Goal: Answer question/provide support: Share knowledge or assist other users

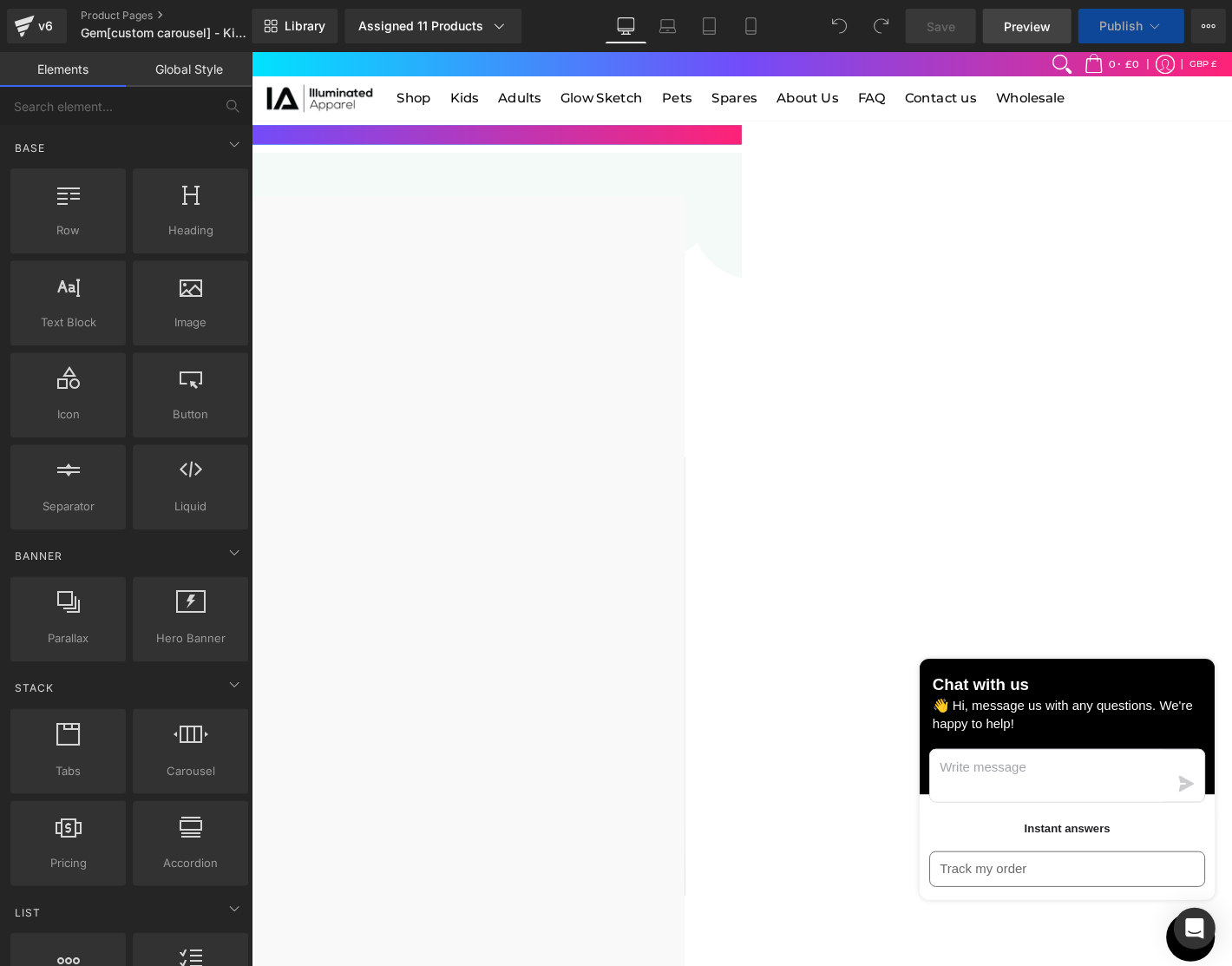
click at [1038, 38] on link "Preview" at bounding box center [1026, 26] width 88 height 35
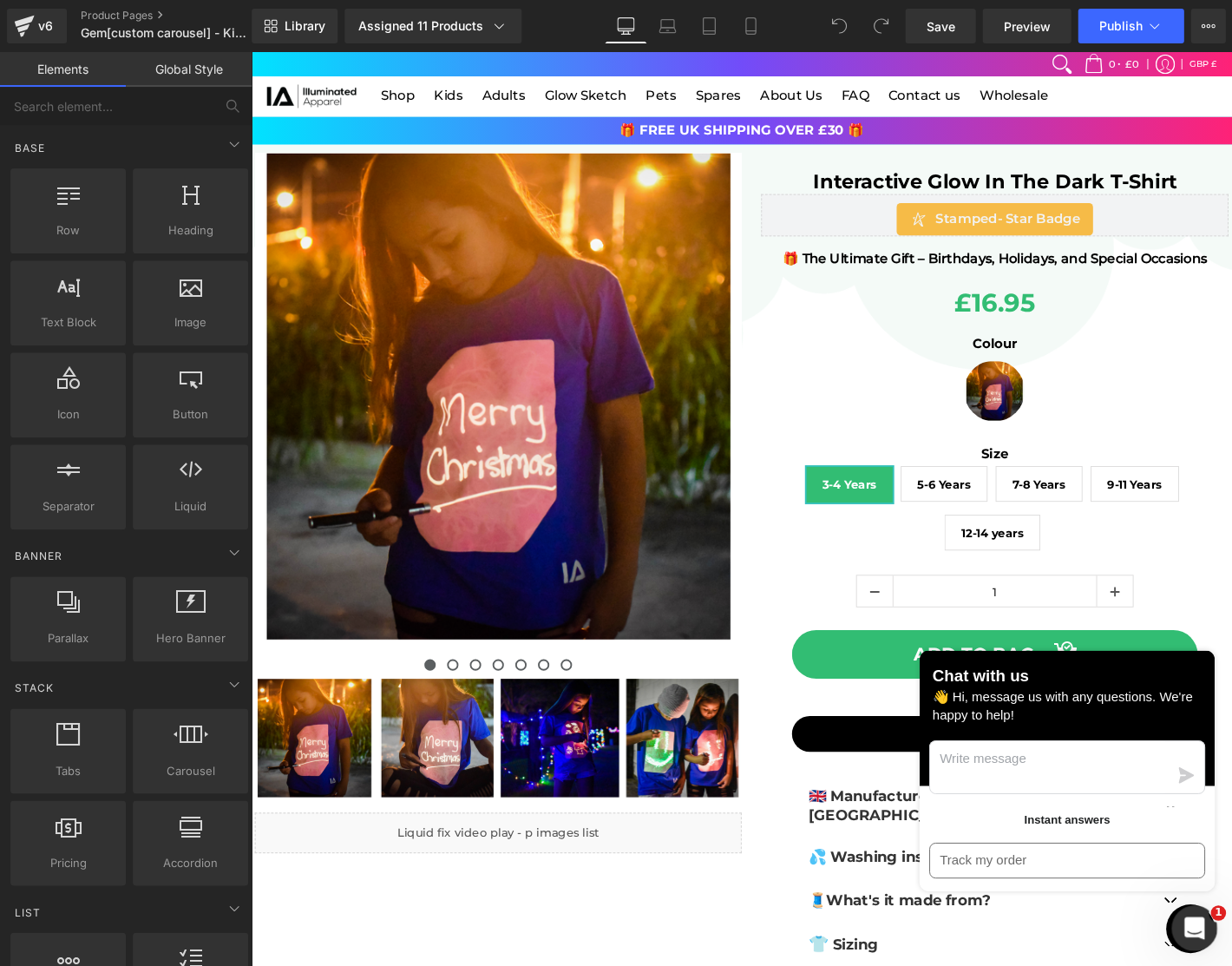
click at [1189, 923] on icon "Open Intercom Messenger" at bounding box center [1192, 926] width 29 height 29
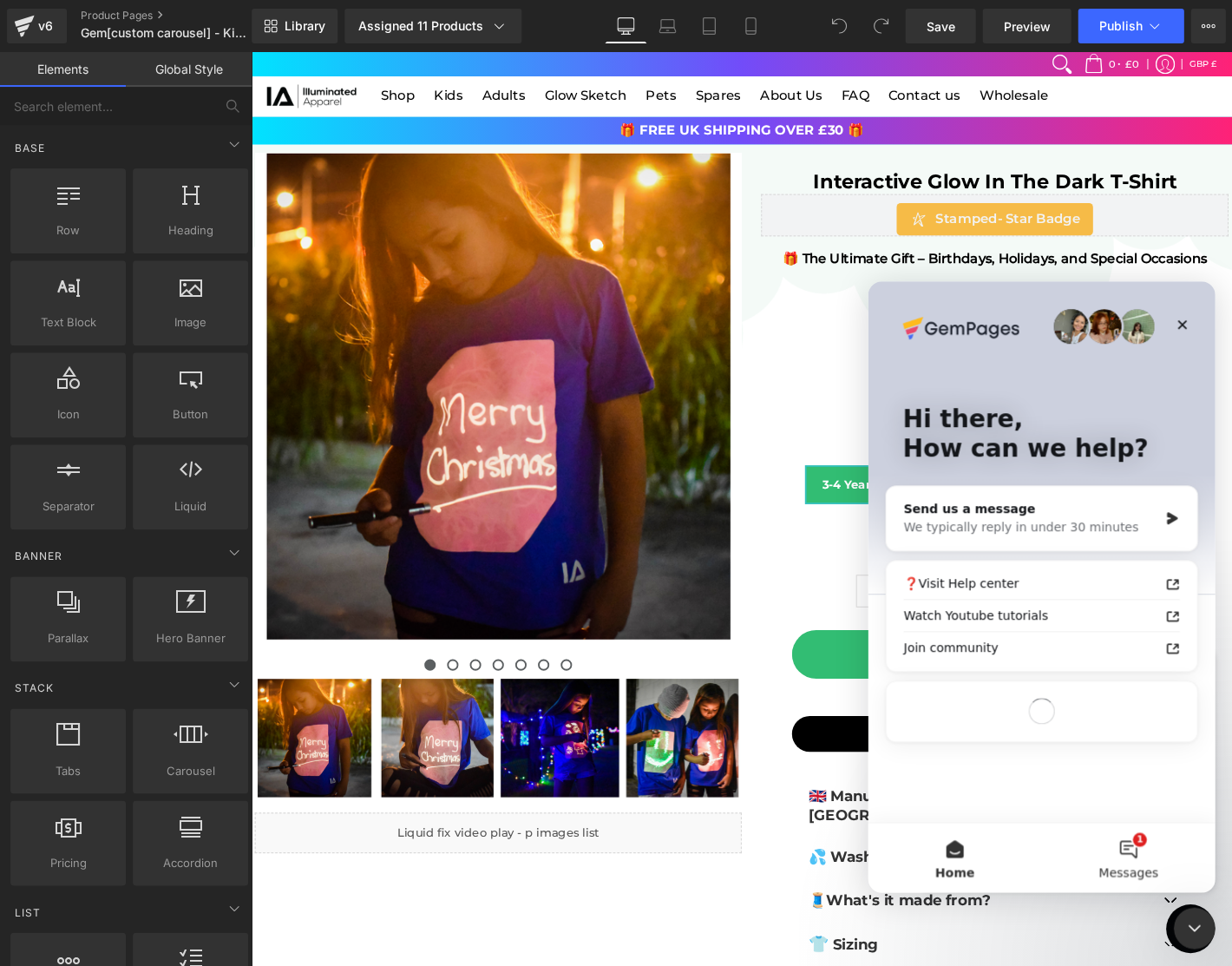
click at [1150, 856] on button "1 Messages" at bounding box center [1128, 857] width 174 height 69
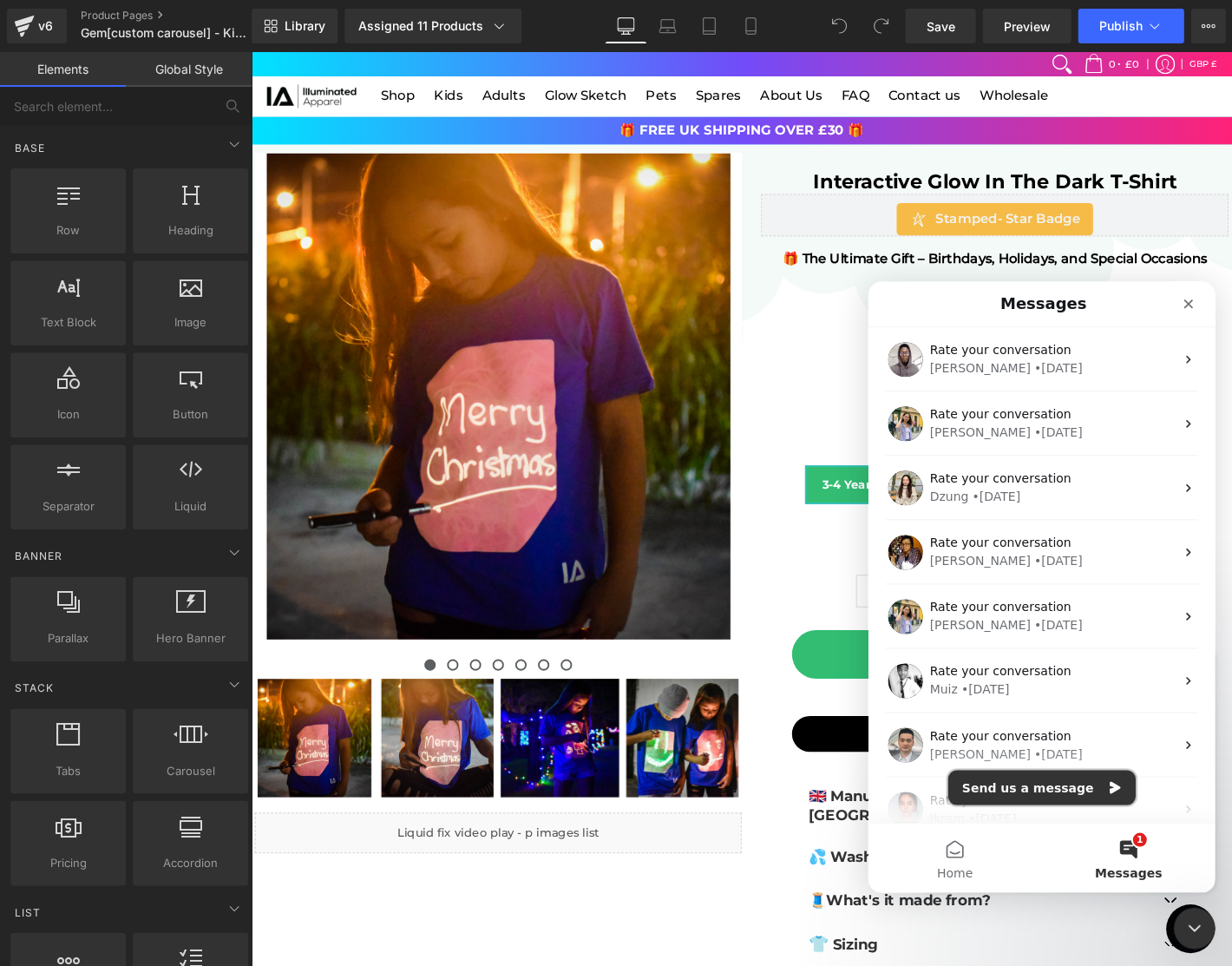
click at [1038, 780] on button "Send us a message" at bounding box center [1041, 787] width 187 height 35
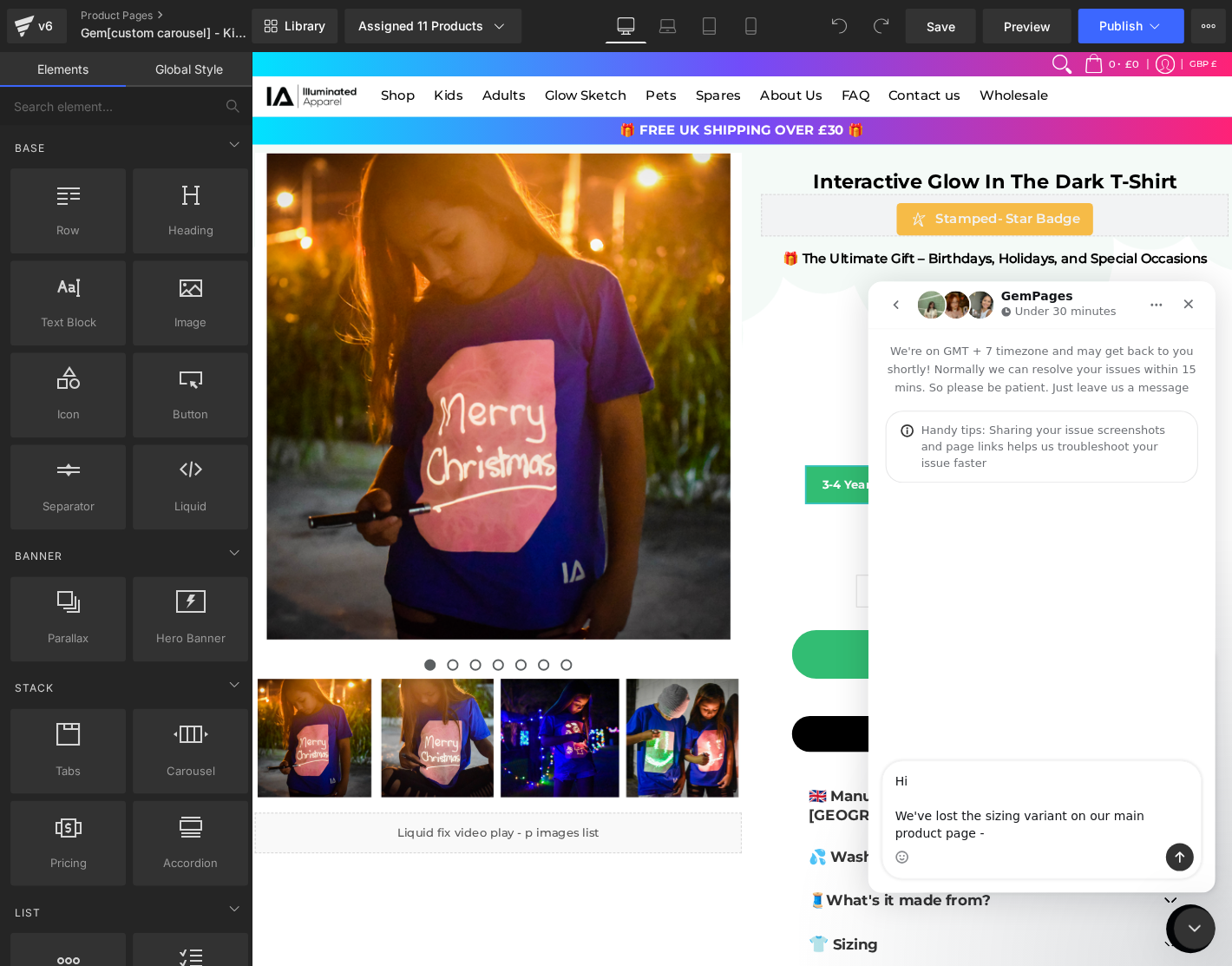
type textarea "Hi We've lost the sizing variant on our main product page -[URL][DOMAIN_NAME]"
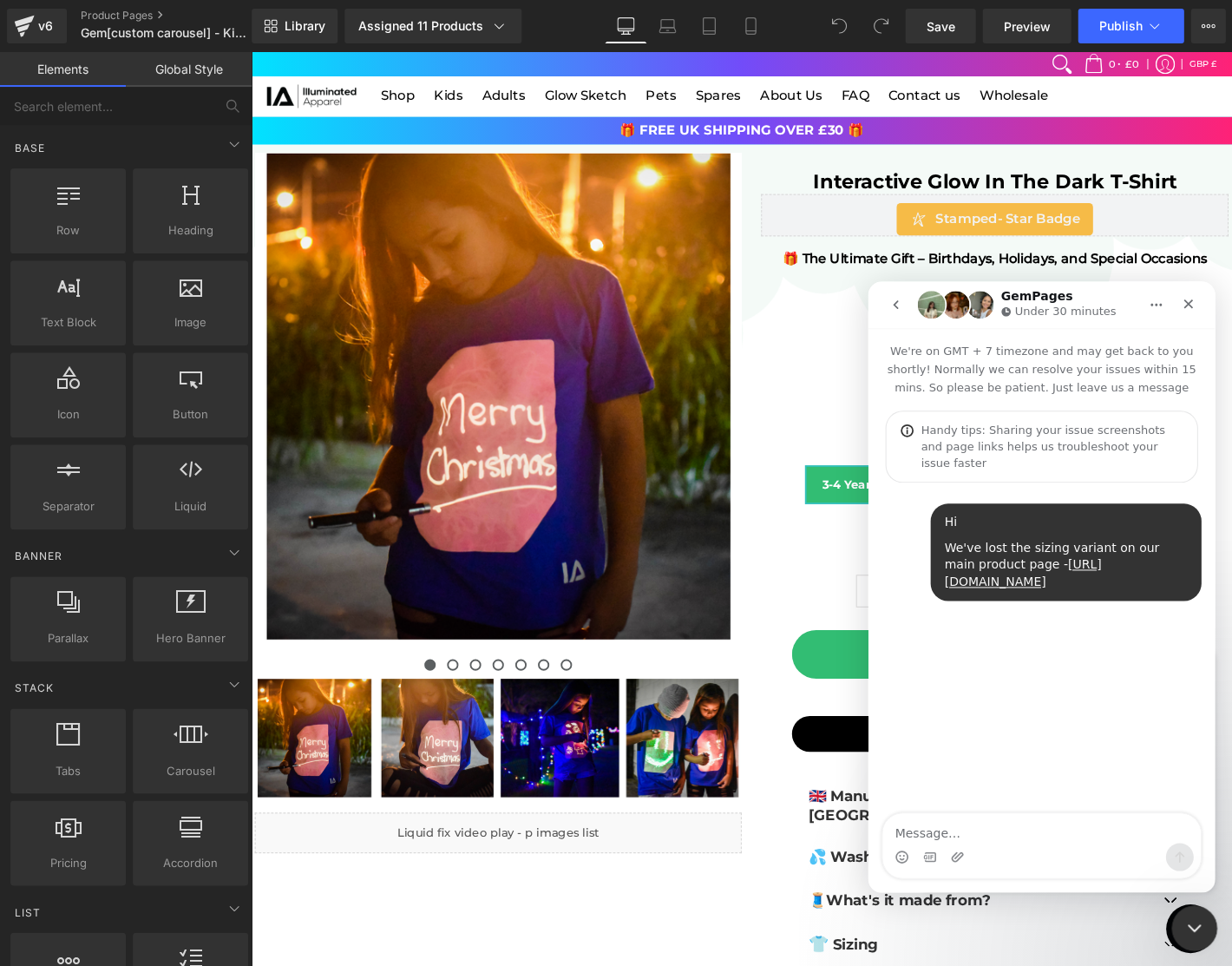
drag, startPoint x: 1189, startPoint y: 926, endPoint x: 1980, endPoint y: 1507, distance: 981.4
click at [1189, 926] on icon "Close Intercom Messenger" at bounding box center [1192, 926] width 21 height 21
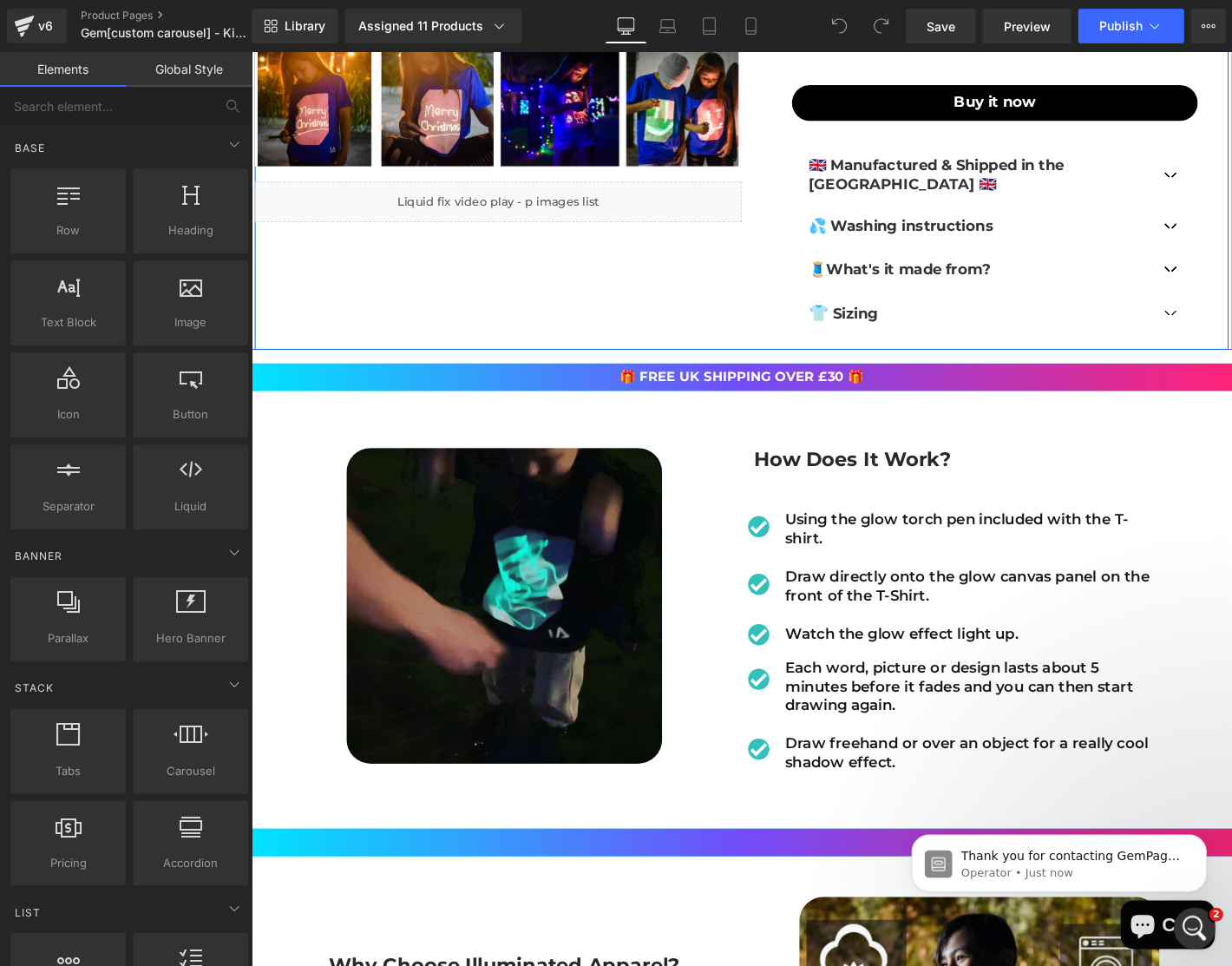
scroll to position [1585, 0]
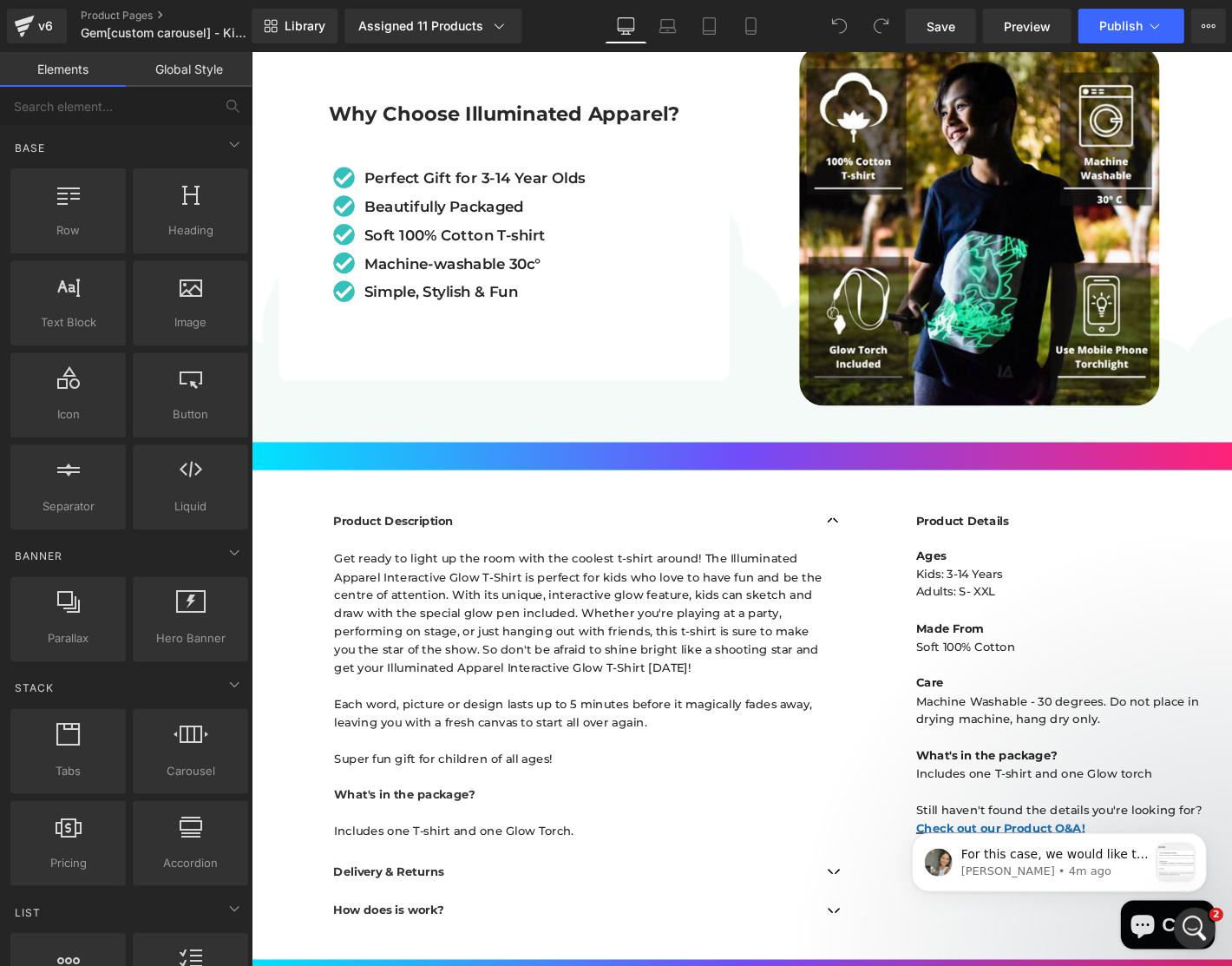
click html "For this case, we would like to have temporary access to your store via Shopify…"
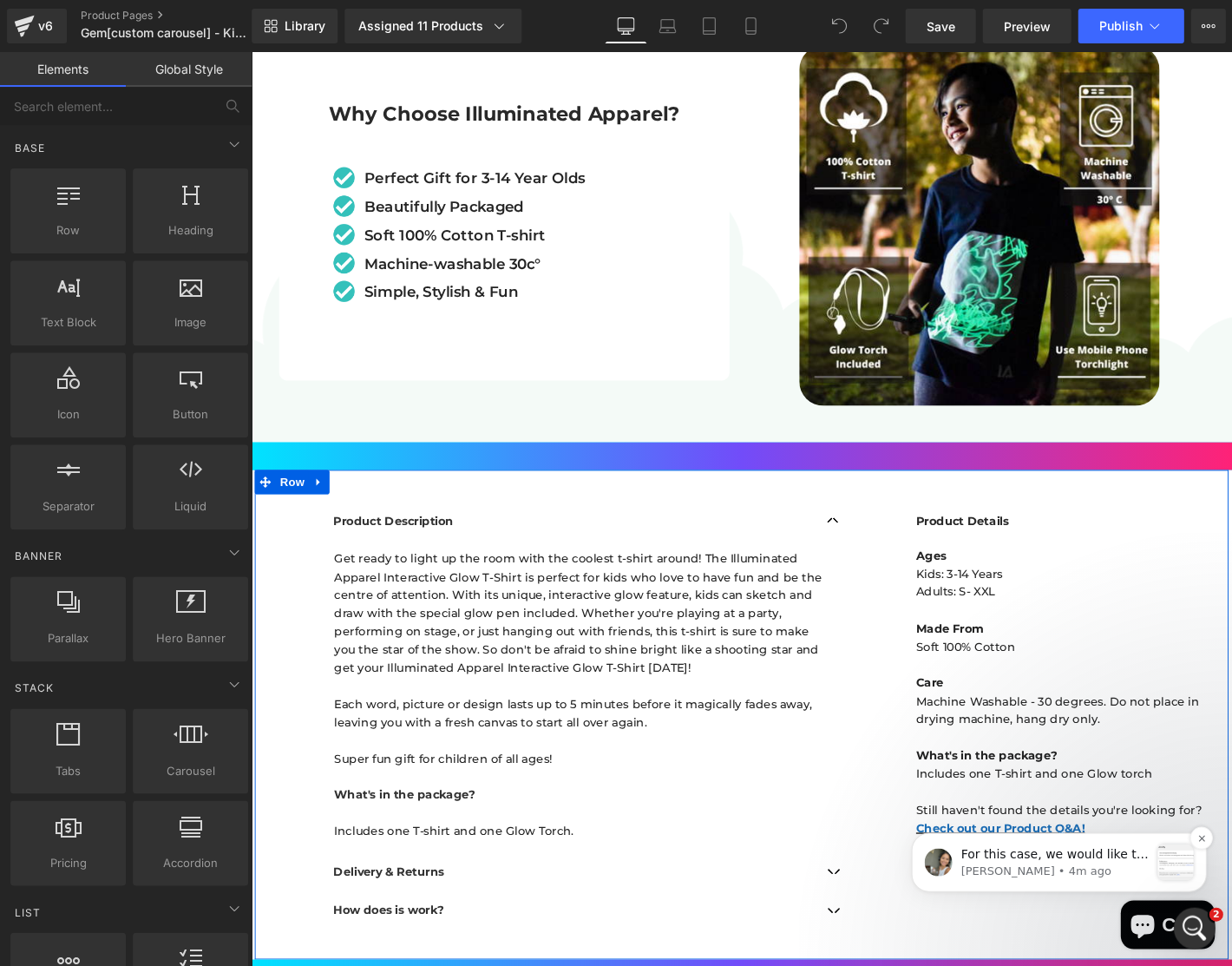
click at [975, 876] on p "[PERSON_NAME] • 4m ago" at bounding box center [1054, 870] width 187 height 15
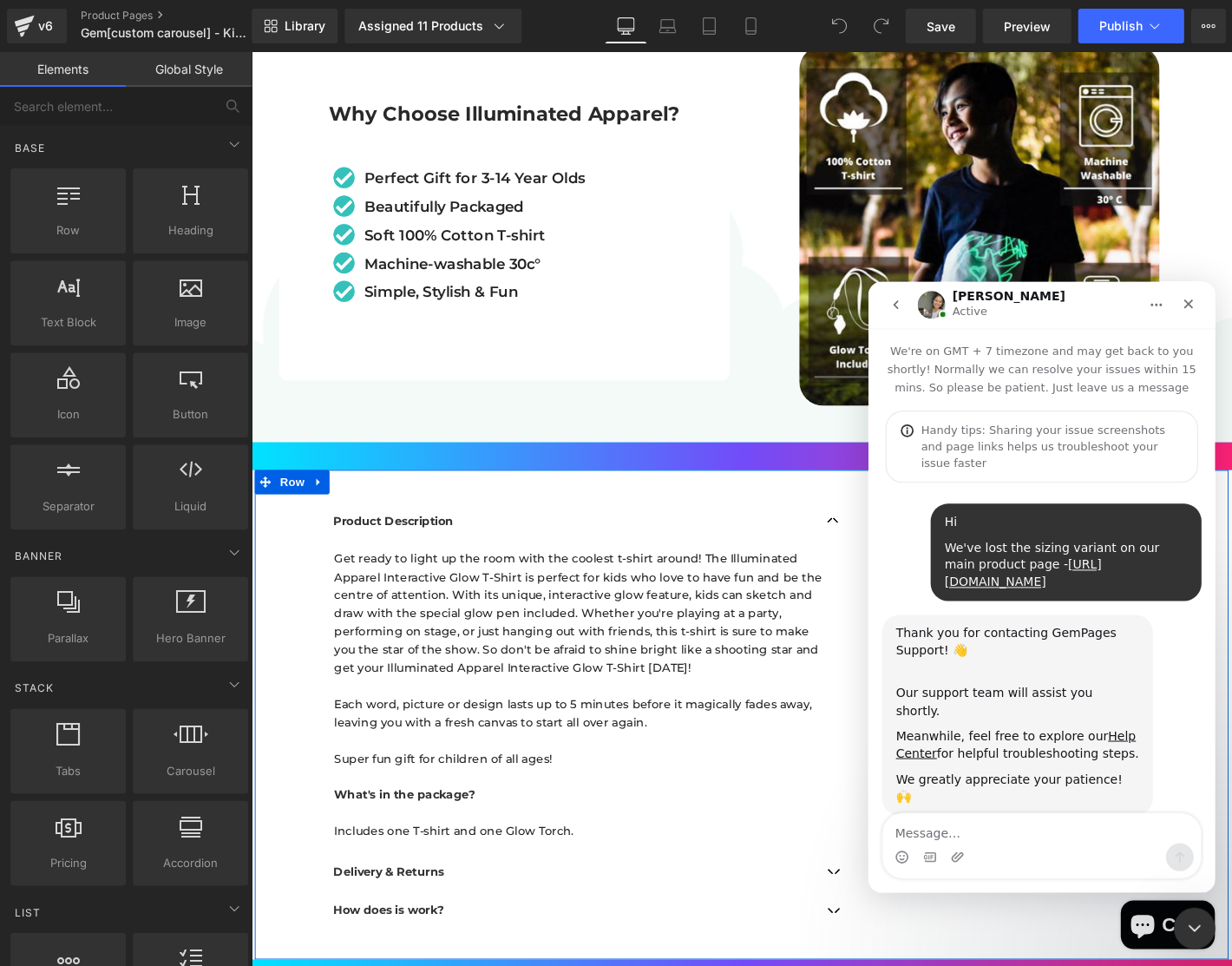
scroll to position [482, 0]
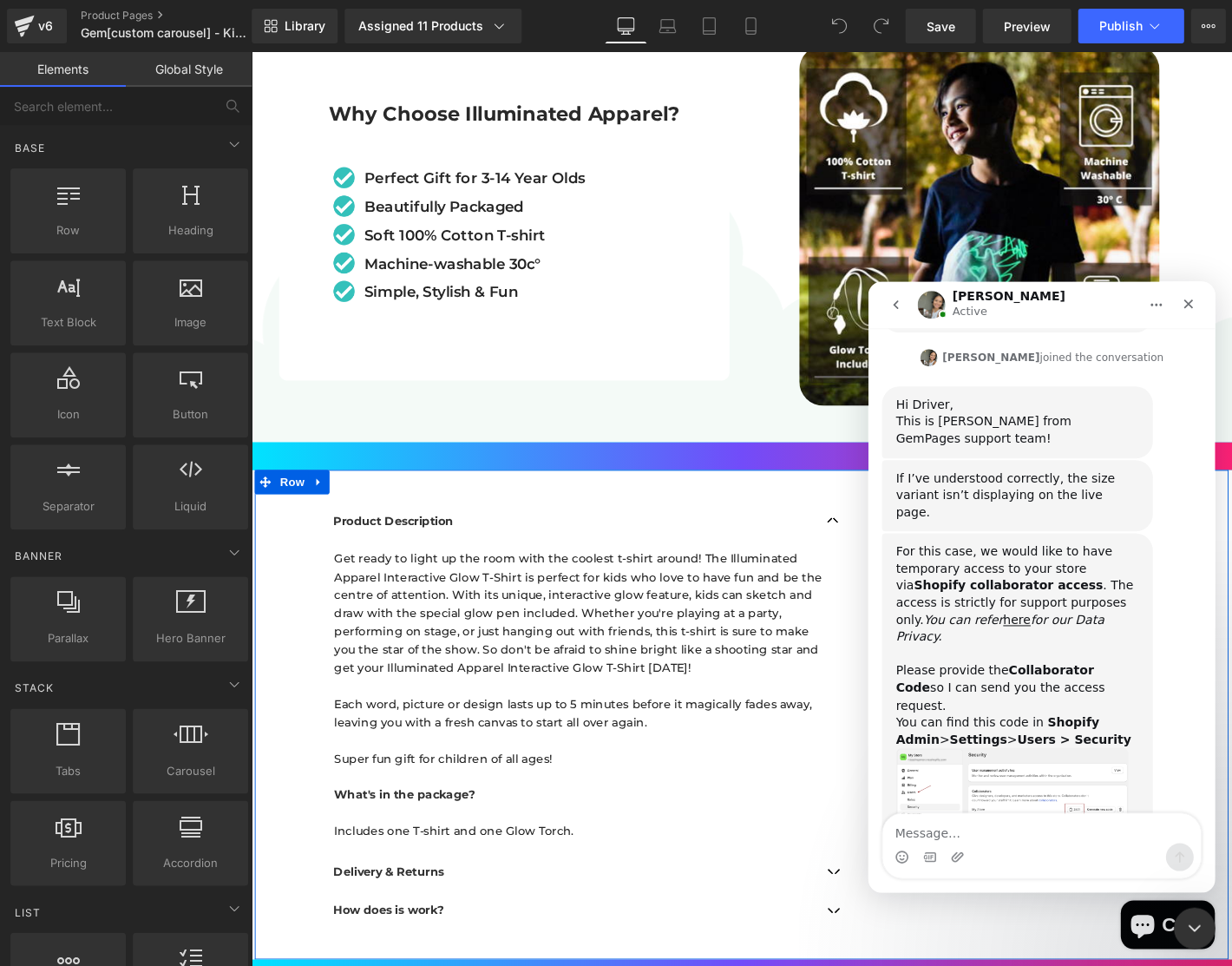
click at [918, 747] on img "Zoe says…" at bounding box center [1012, 793] width 233 height 92
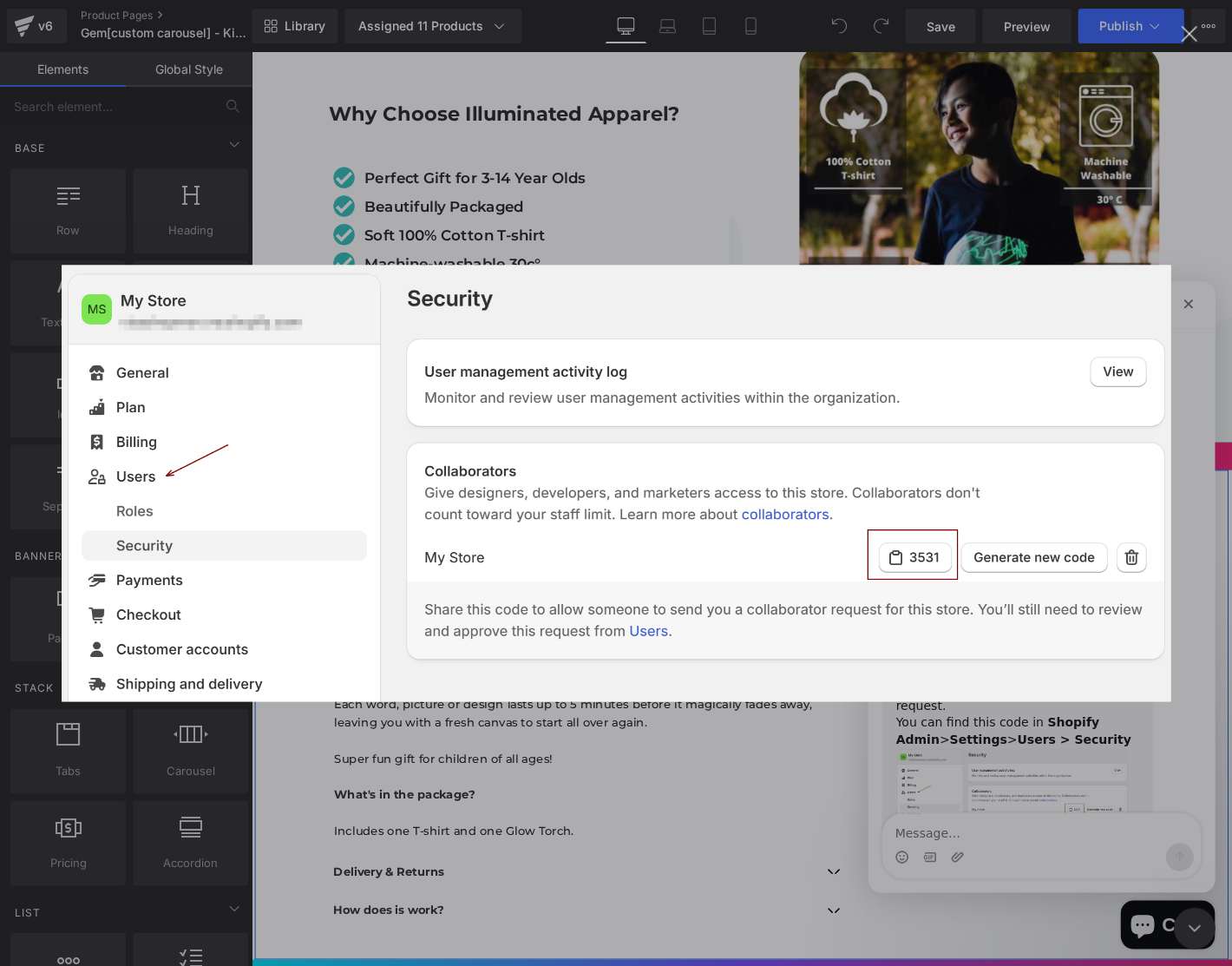
click at [1088, 162] on div "Intercom messenger" at bounding box center [616, 483] width 1232 height 966
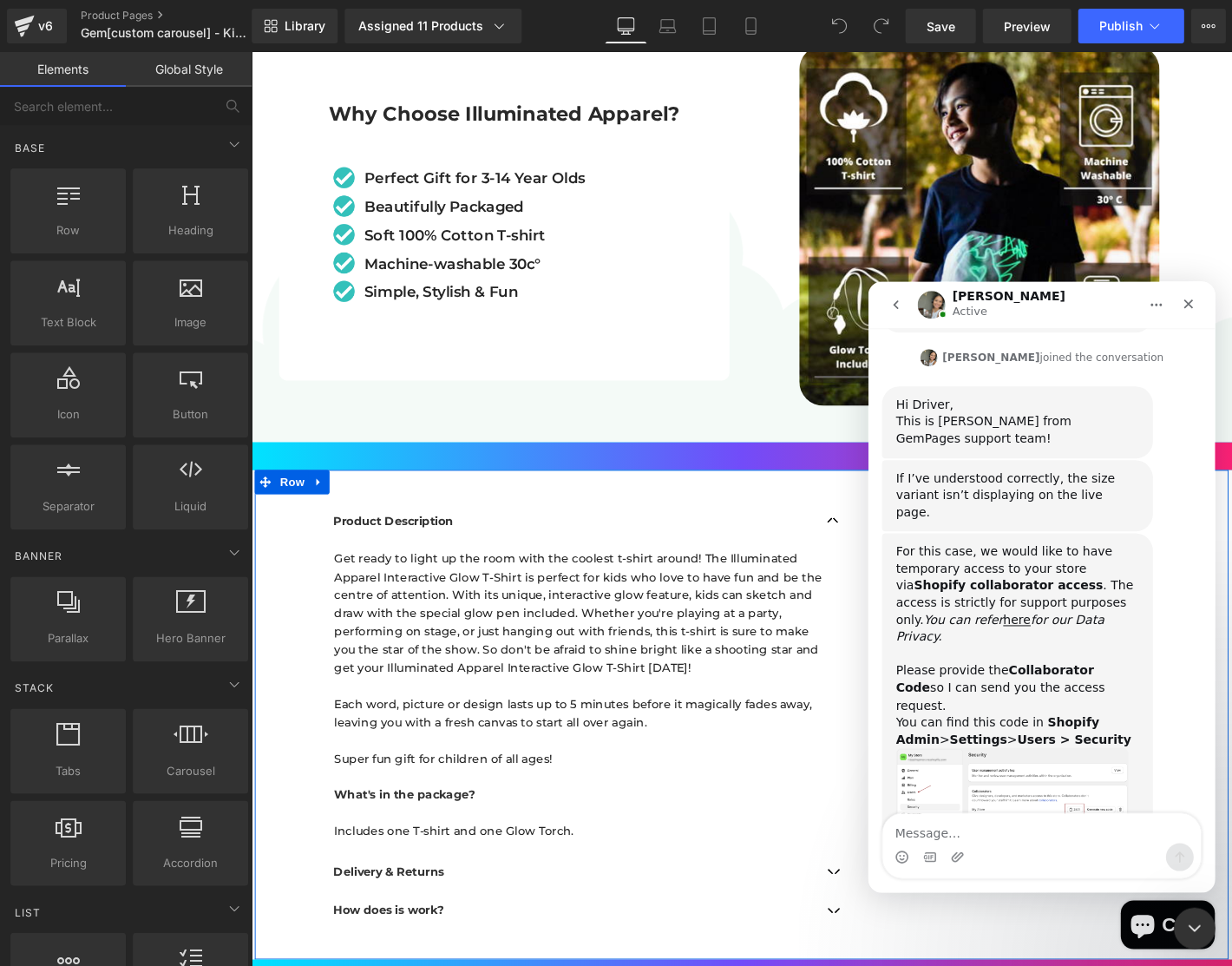
click at [1003, 854] on div "Intercom messenger" at bounding box center [1040, 856] width 317 height 28
click at [1013, 835] on textarea "Message…" at bounding box center [1040, 827] width 317 height 30
paste textarea "6461"
type textarea "6461"
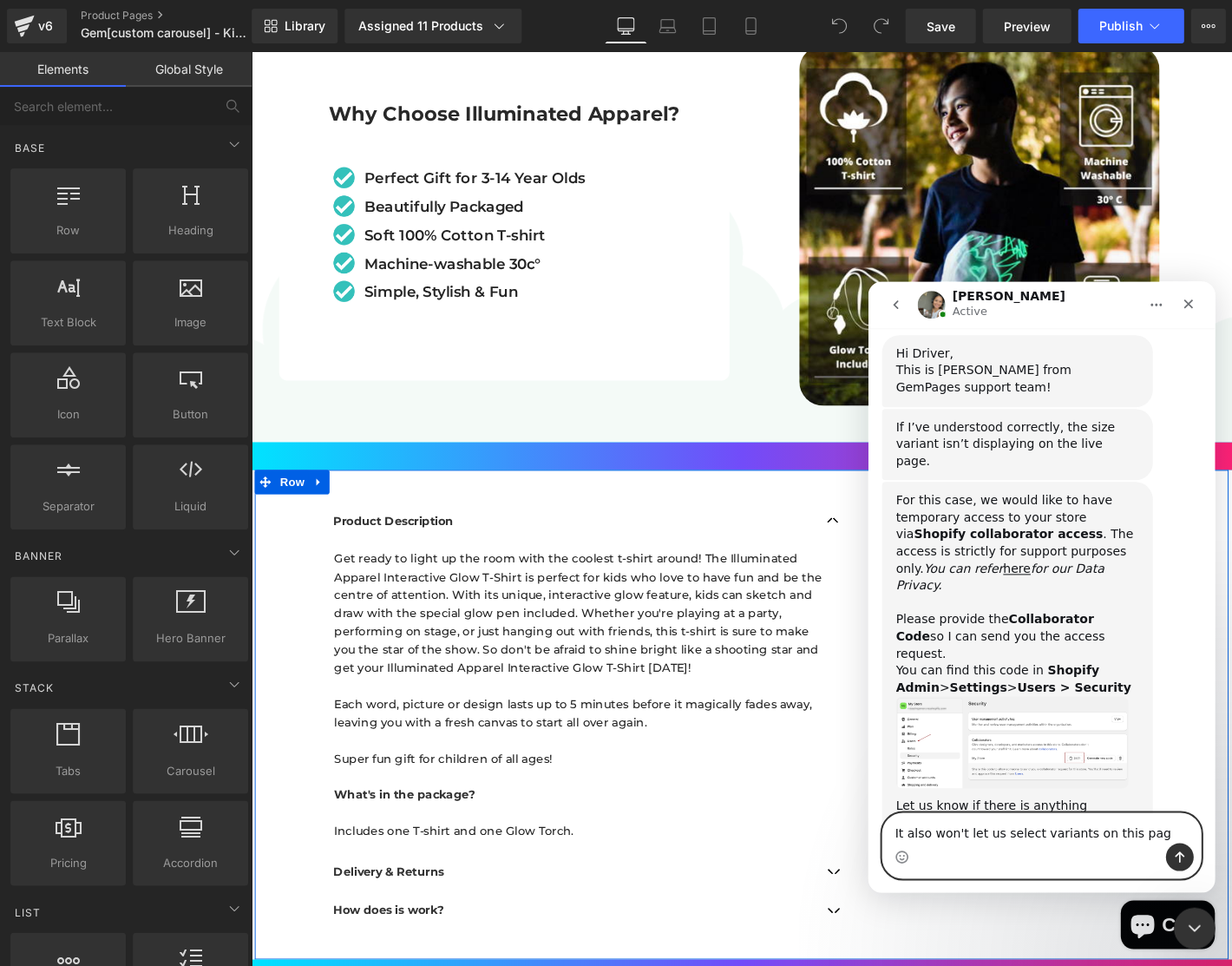
type textarea "It also won't let us select variants on this page"
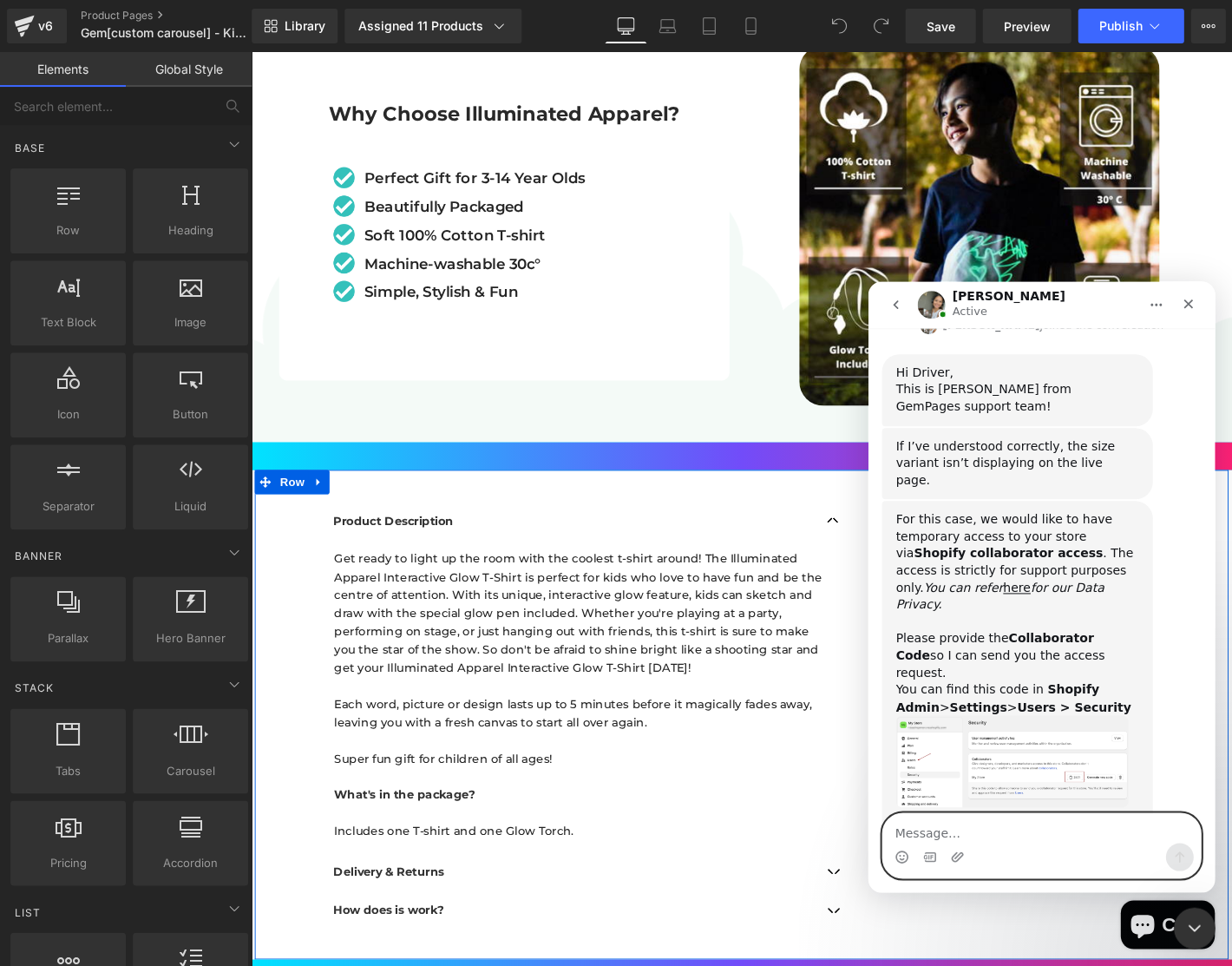
scroll to position [590, 0]
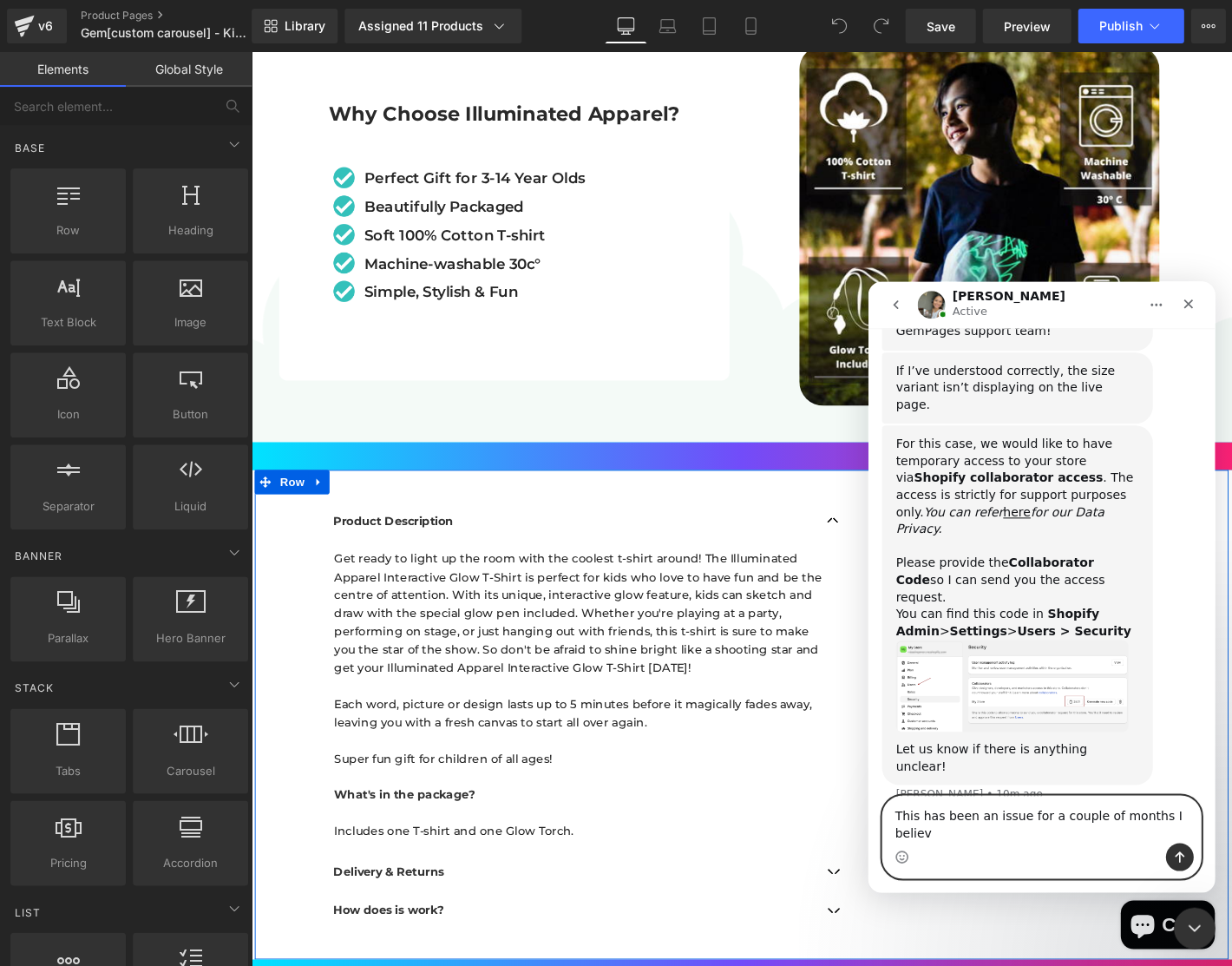
type textarea "This has been an issue for a couple of months I believe"
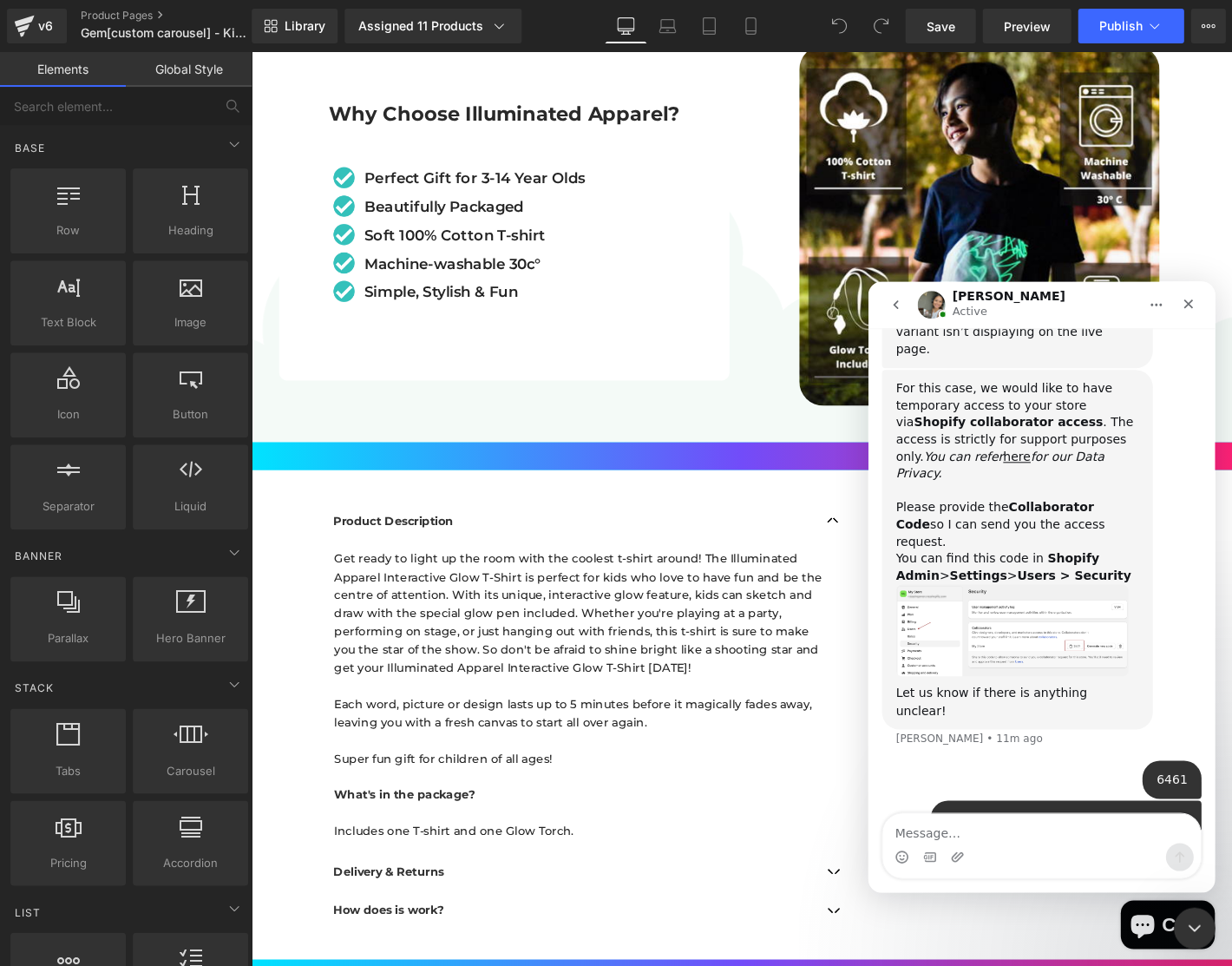
click at [1103, 304] on div "Zoe Active" at bounding box center [1027, 305] width 220 height 31
click at [1205, 923] on div "Close Intercom Messenger" at bounding box center [1192, 926] width 41 height 41
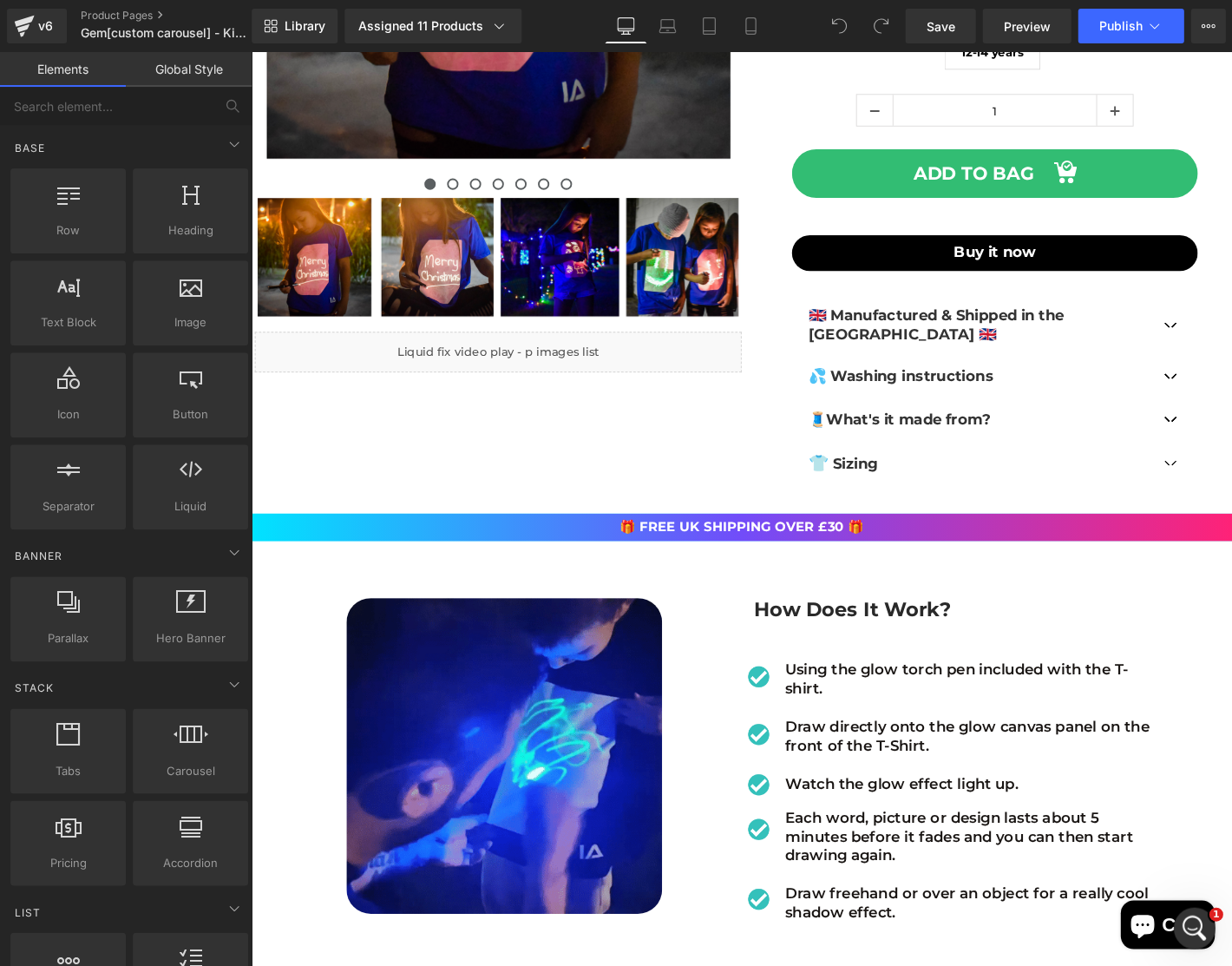
scroll to position [0, 0]
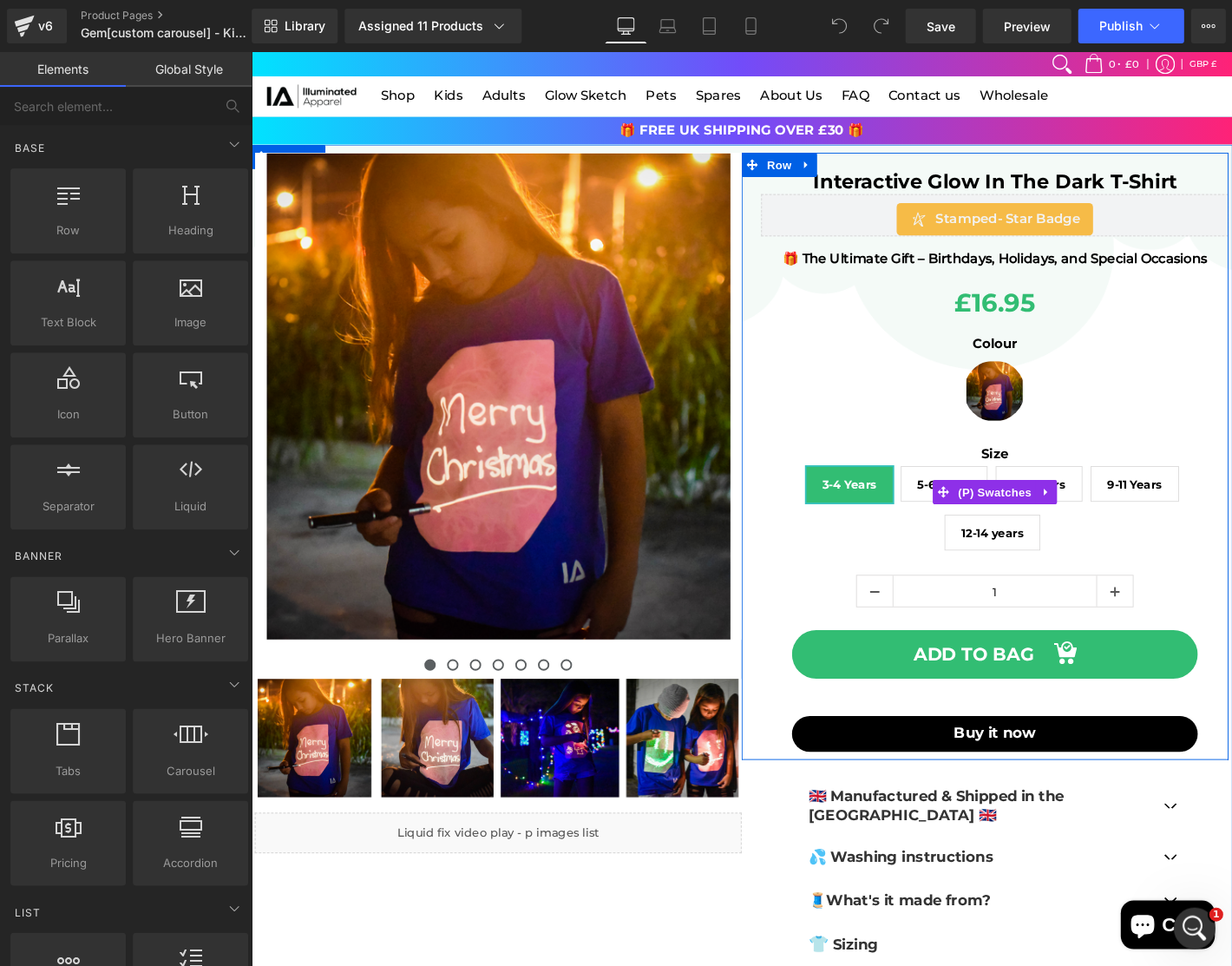
click at [1033, 407] on span "Blue & Pink Glow" at bounding box center [1046, 415] width 65 height 65
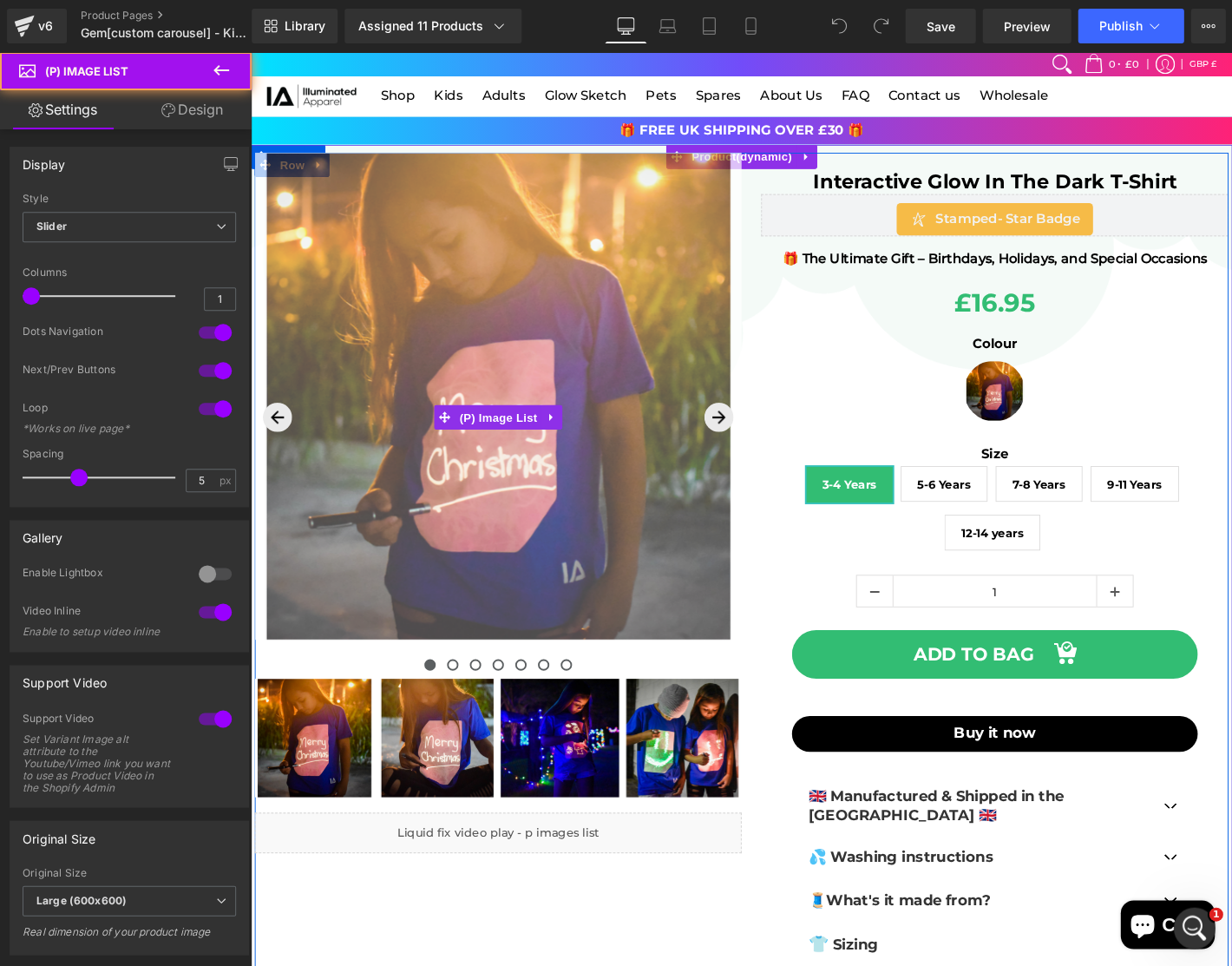
click at [481, 174] on img at bounding box center [515, 420] width 521 height 521
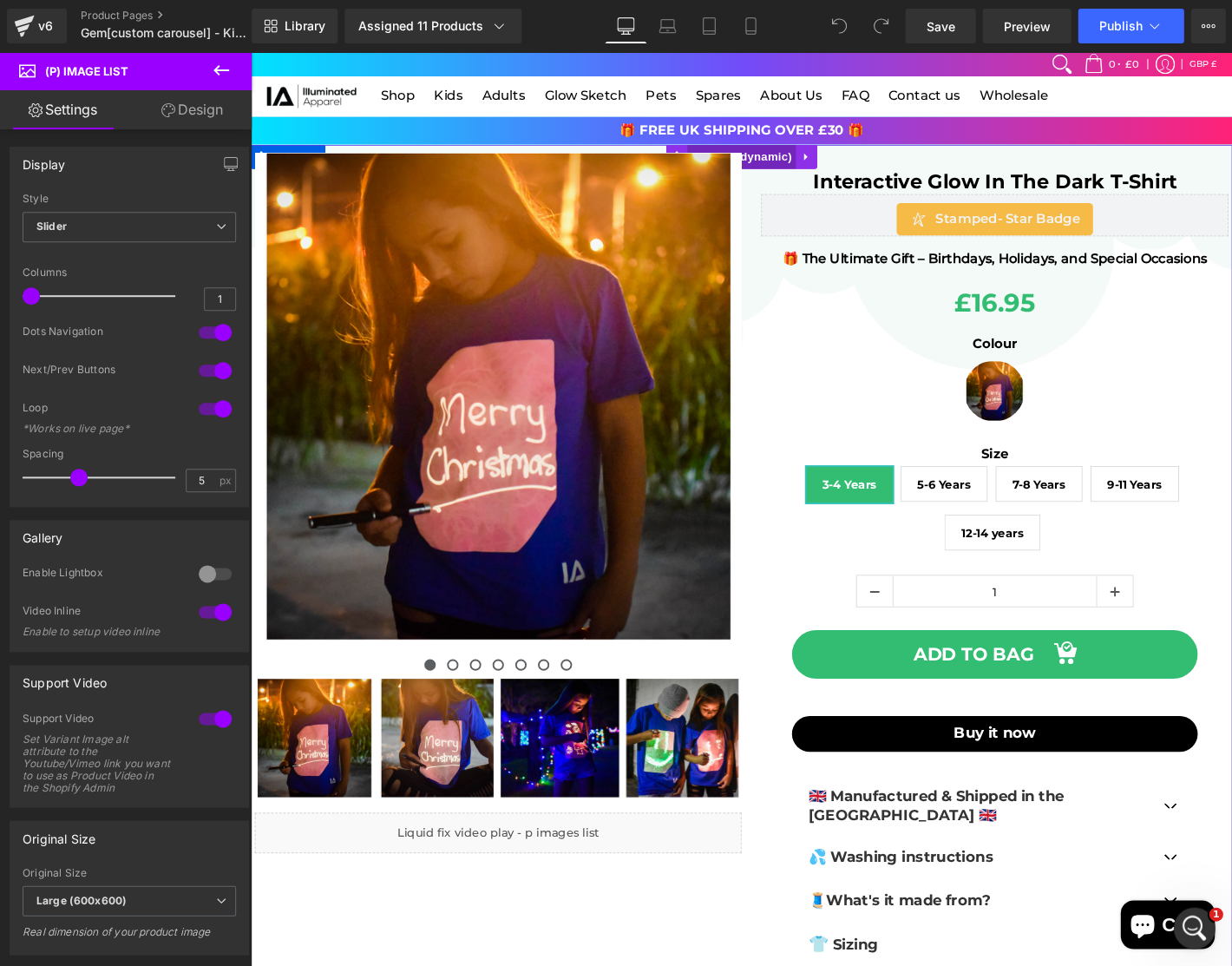
click at [718, 157] on span "Product" at bounding box center [775, 164] width 116 height 26
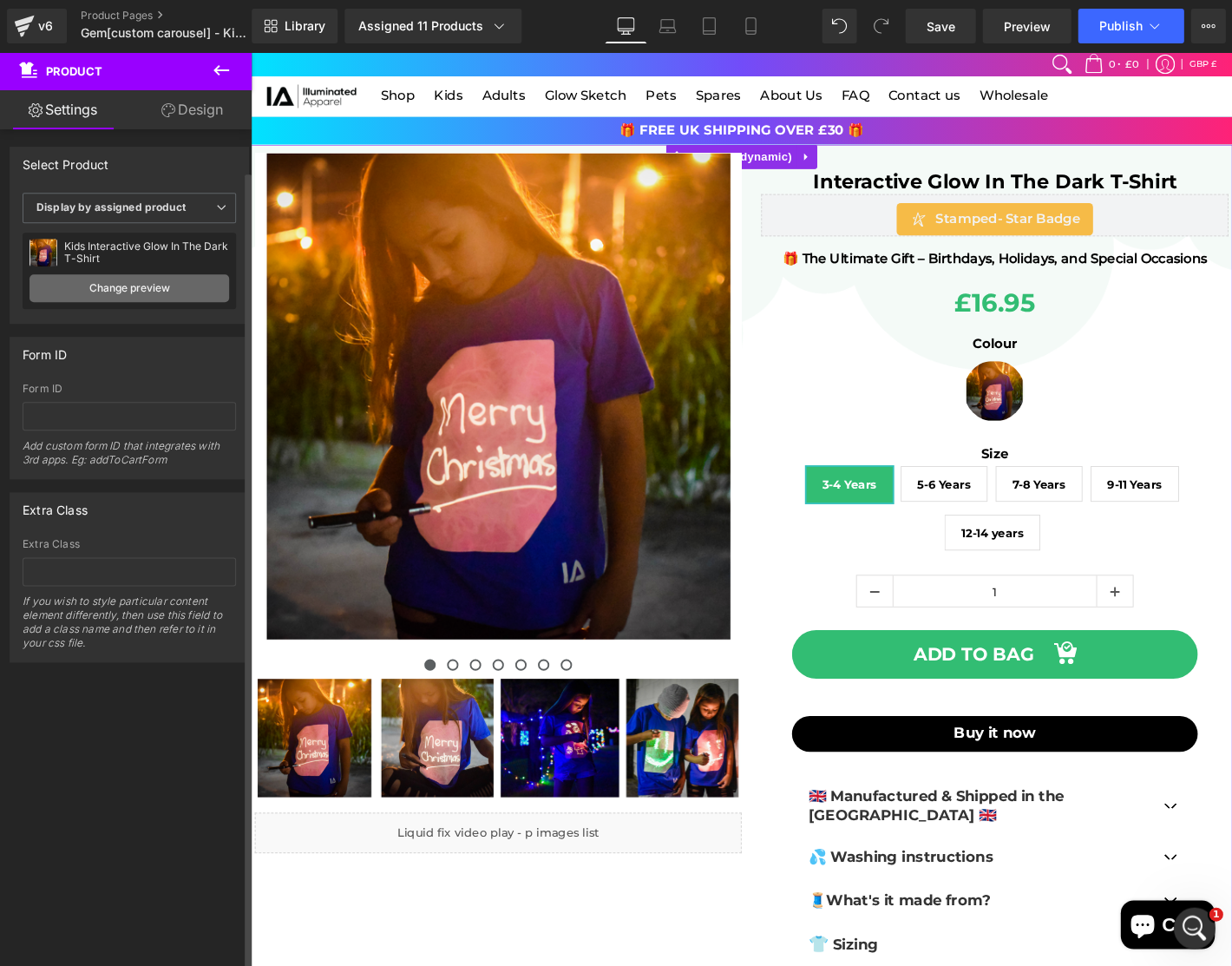
click at [156, 281] on link "Change preview" at bounding box center [129, 288] width 200 height 28
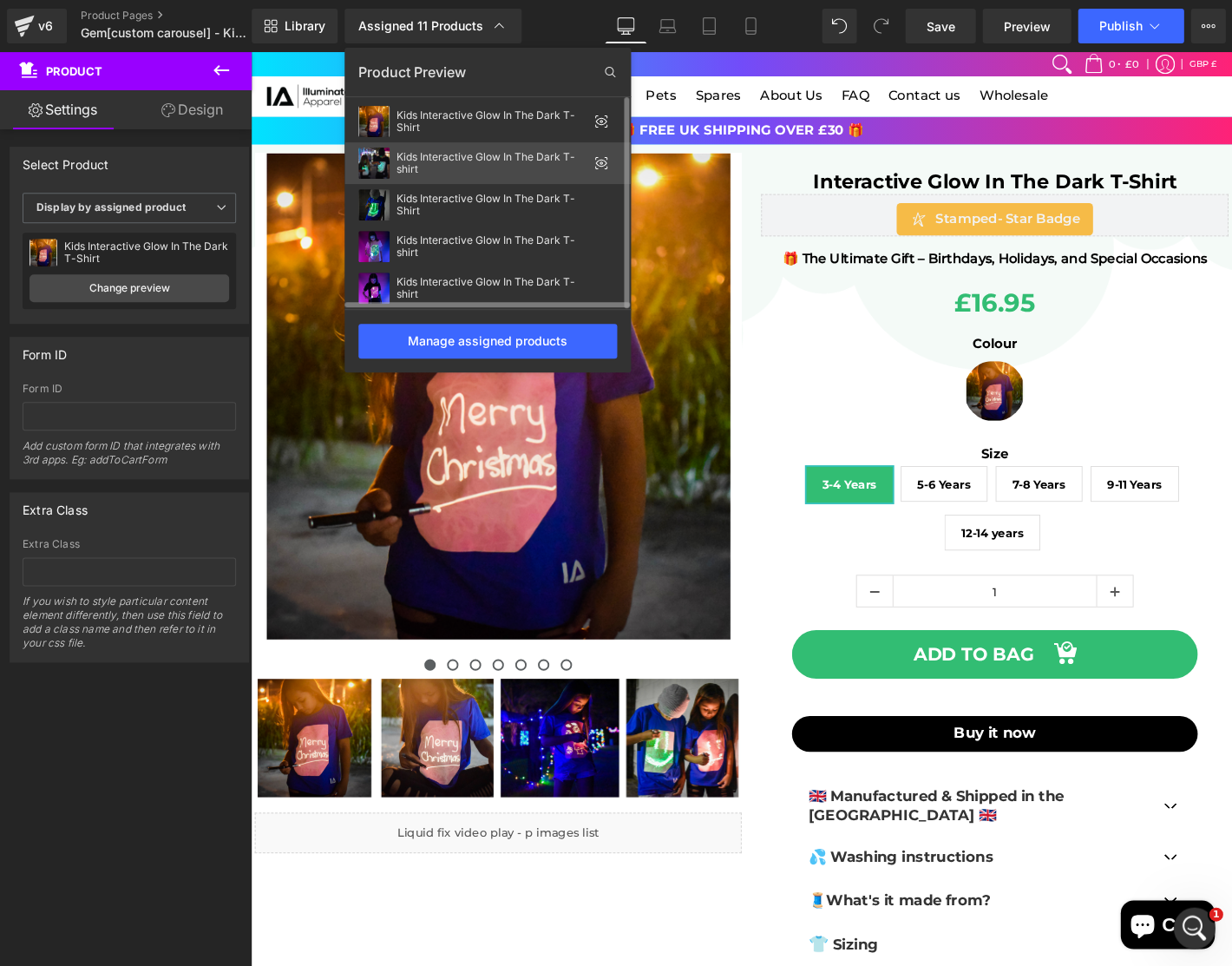
click at [487, 165] on div "Kids Interactive Glow In The Dark T-shirt" at bounding box center [492, 163] width 191 height 24
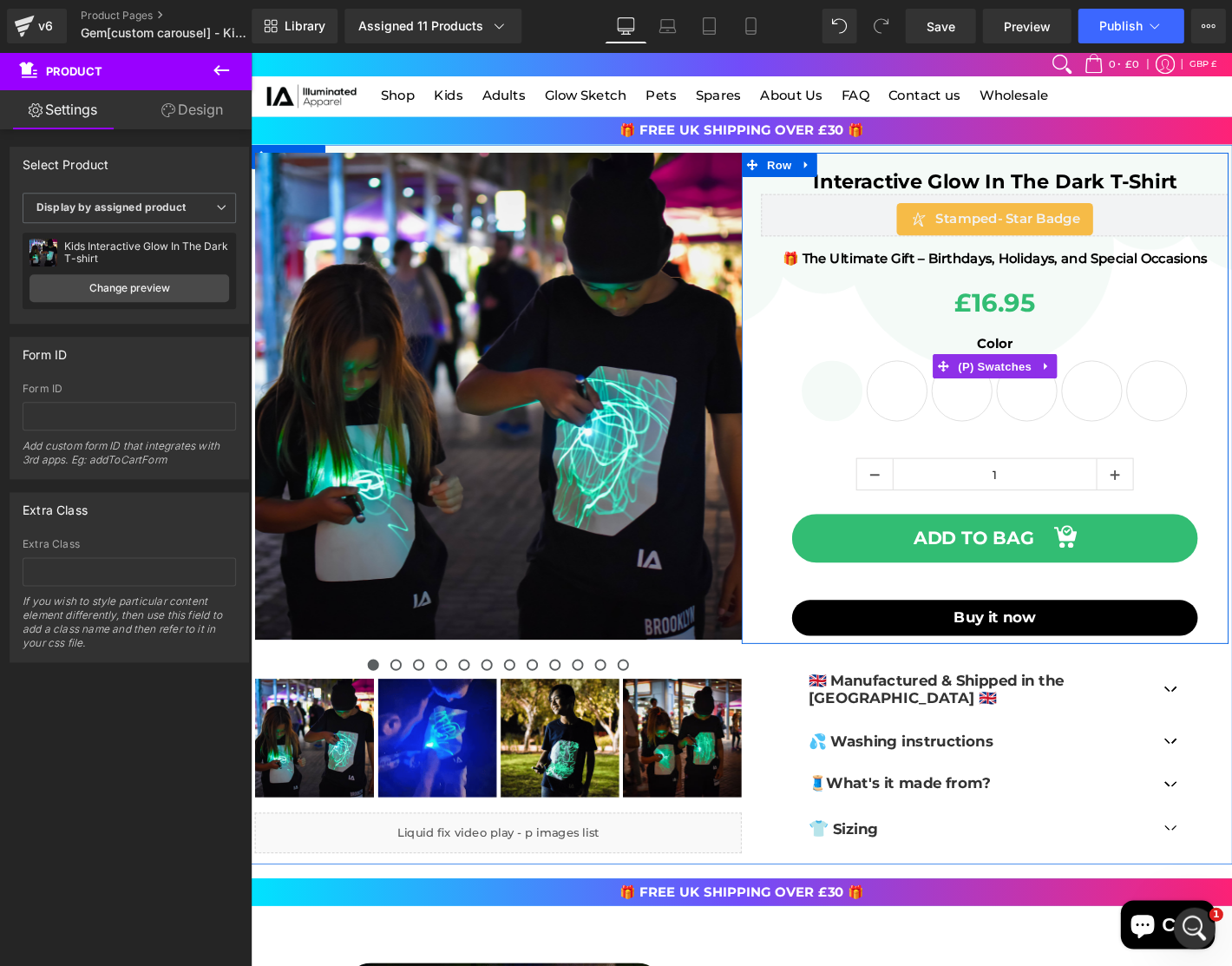
click at [1007, 412] on span "White & Pink Glow" at bounding box center [1011, 415] width 65 height 65
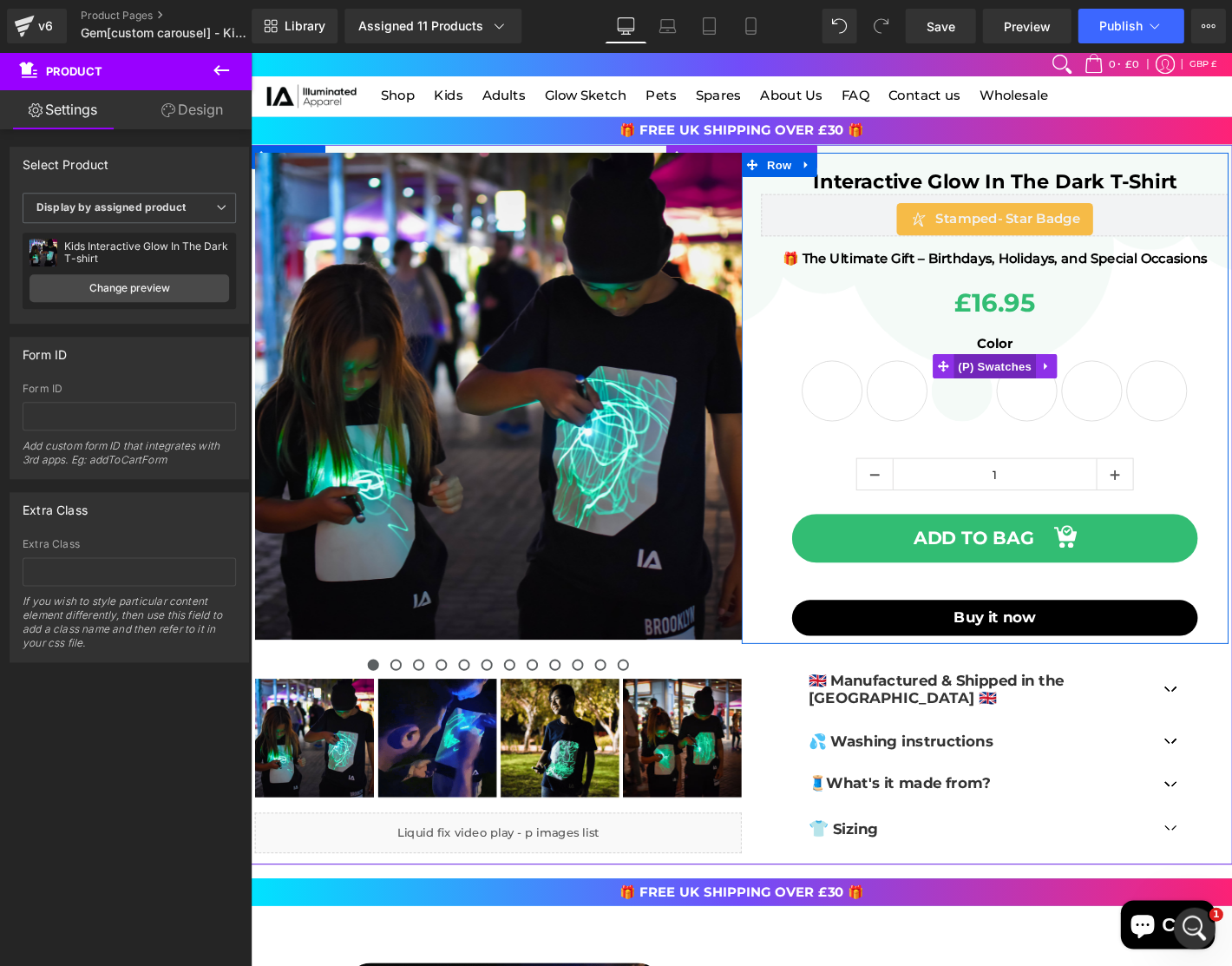
click at [1027, 391] on span "(P) Swatches" at bounding box center [1046, 388] width 87 height 26
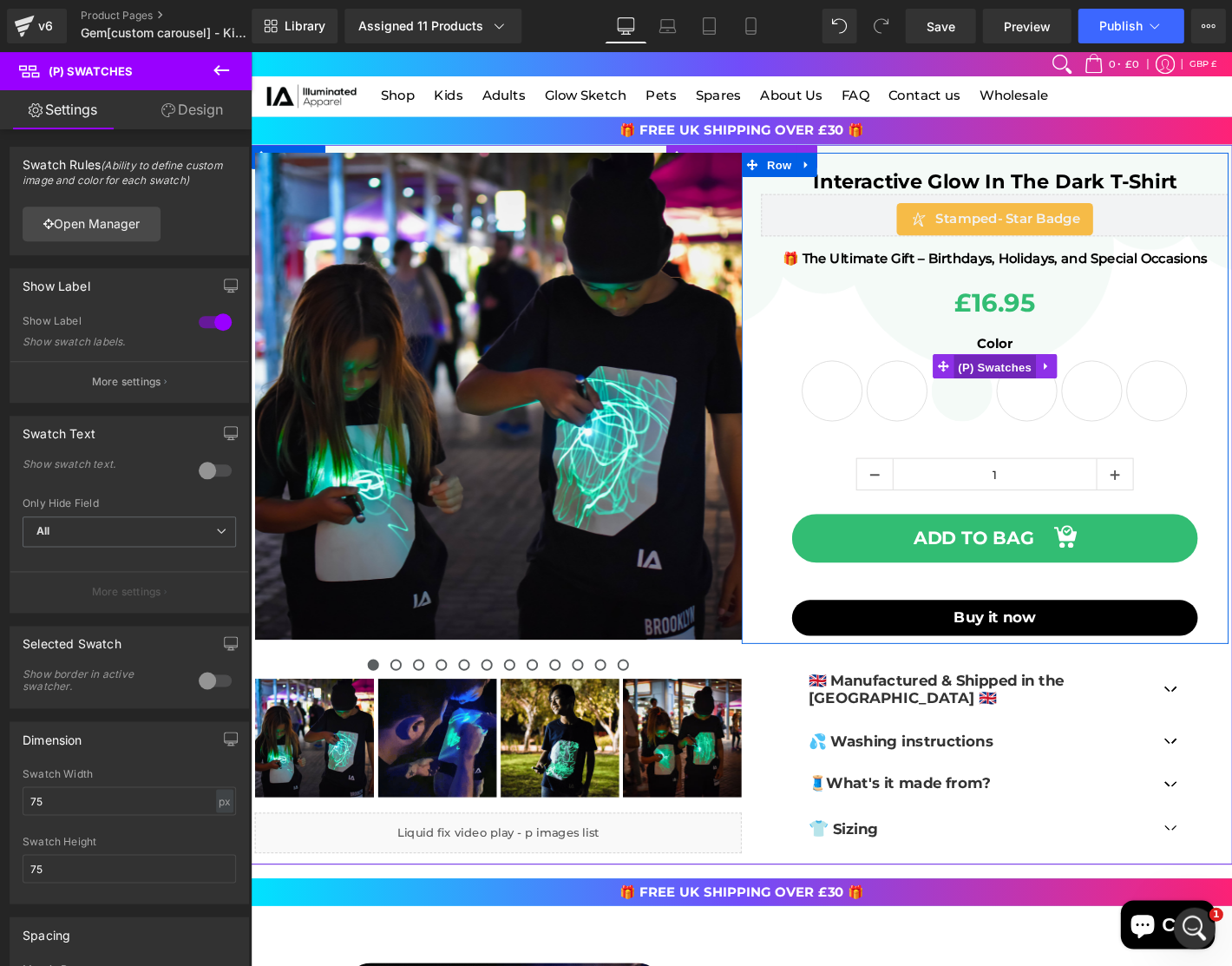
click at [1032, 386] on span "(P) Swatches" at bounding box center [1046, 389] width 87 height 26
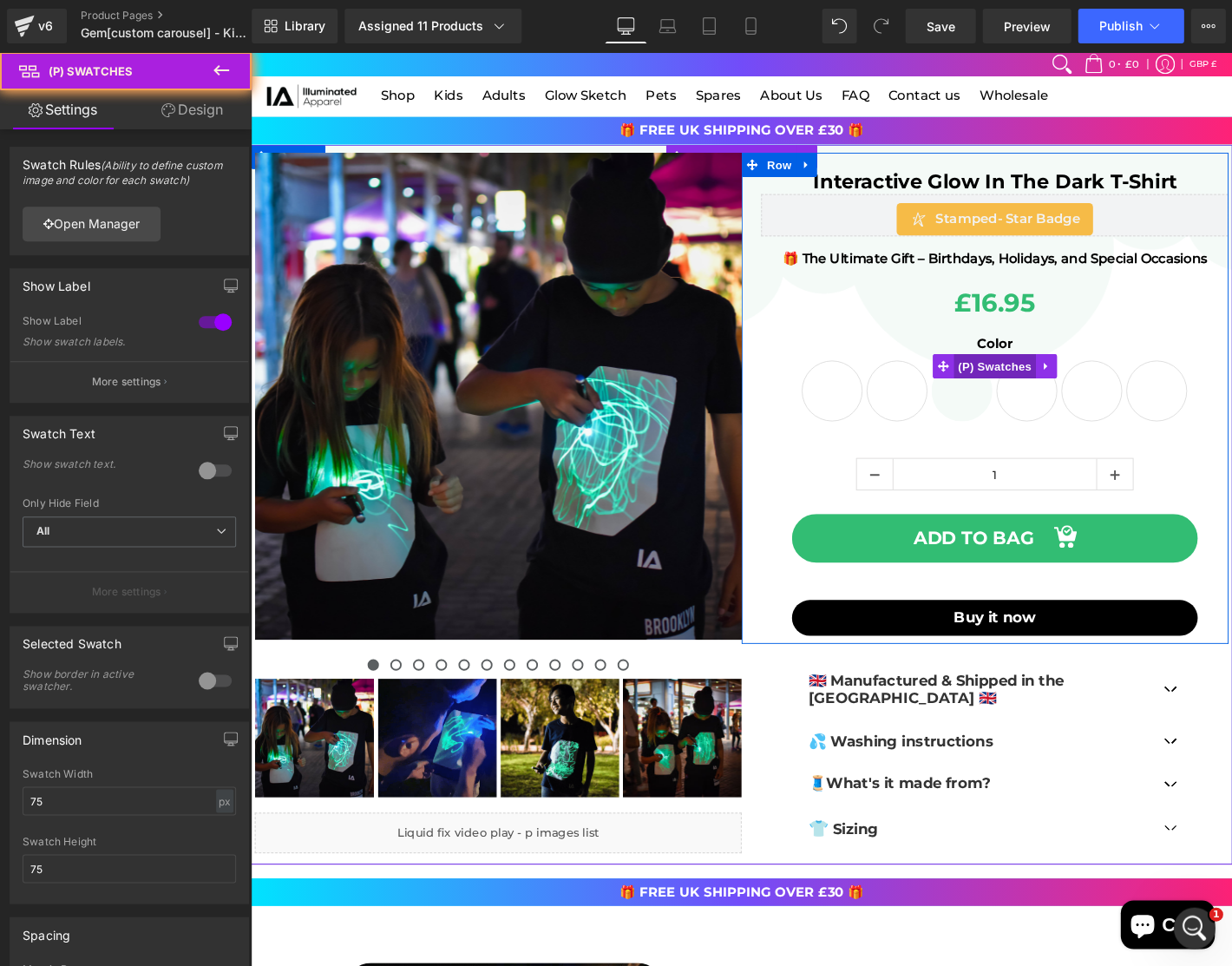
click at [1032, 386] on span "(P) Swatches" at bounding box center [1046, 388] width 87 height 26
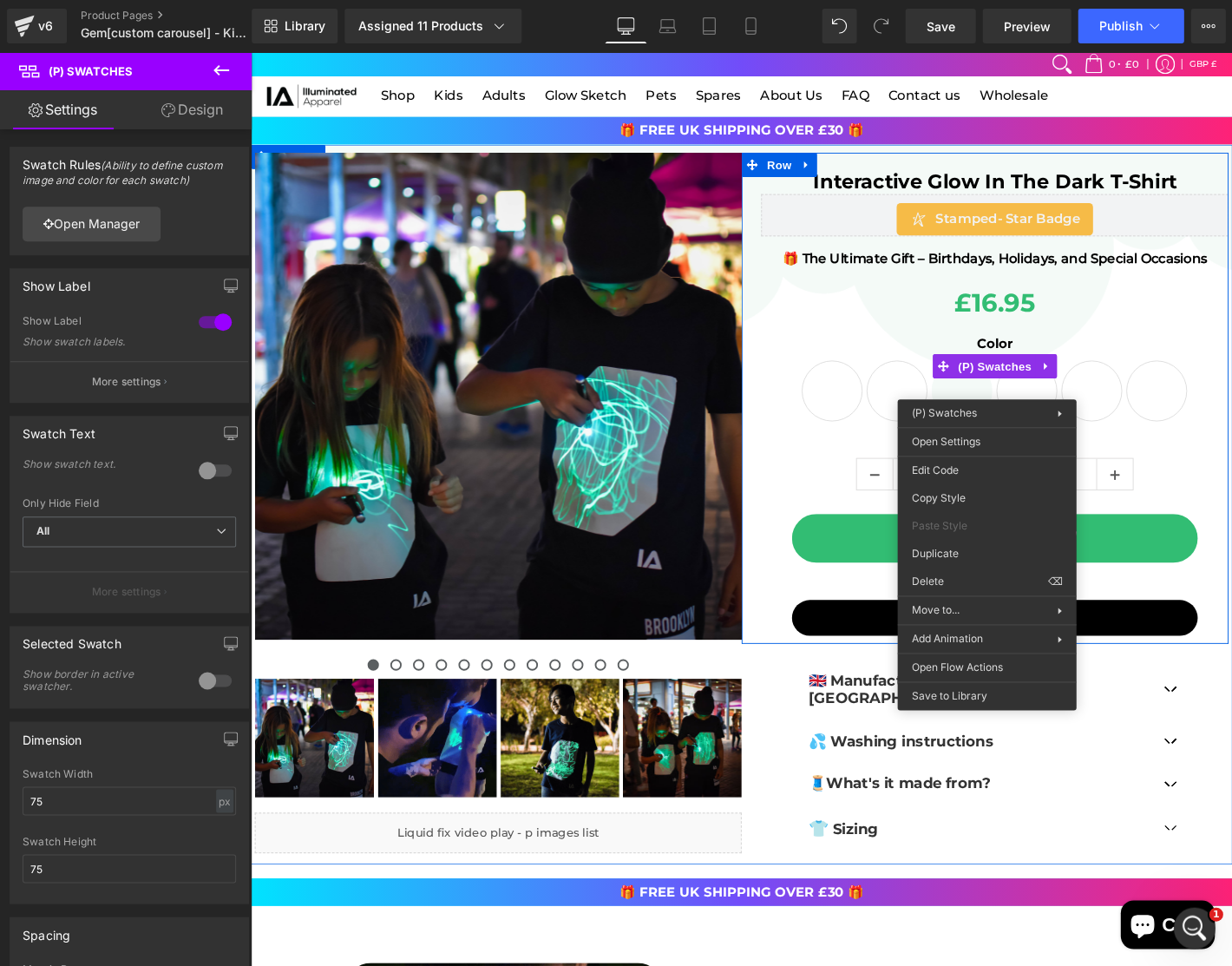
click at [1182, 341] on div "Color Black & Green Glow Blue & Green Glow White & Pink Glow Black & Pink Glow …" at bounding box center [1047, 388] width 500 height 119
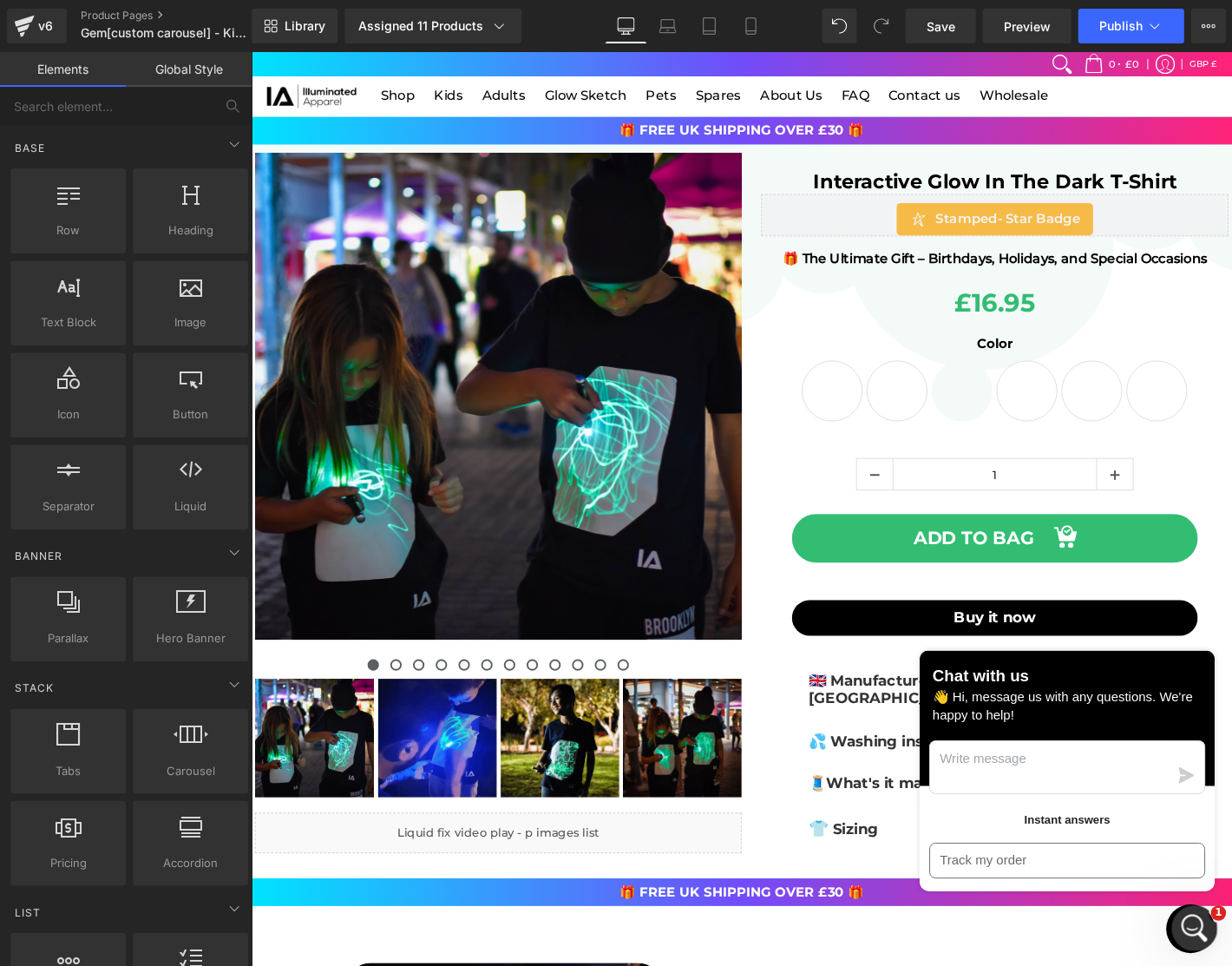
click at [1174, 921] on div "Open Intercom Messenger" at bounding box center [1192, 926] width 58 height 58
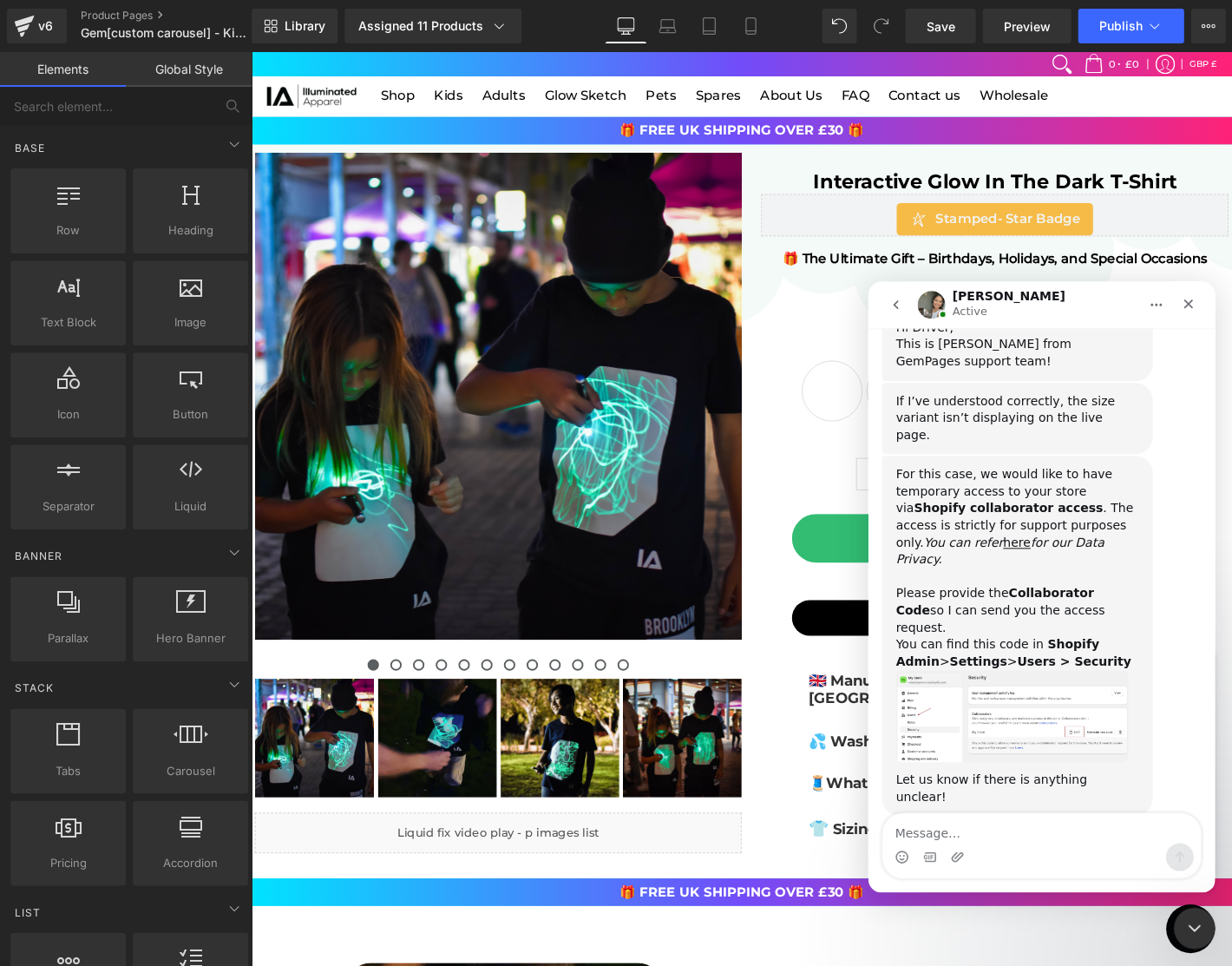
scroll to position [646, 0]
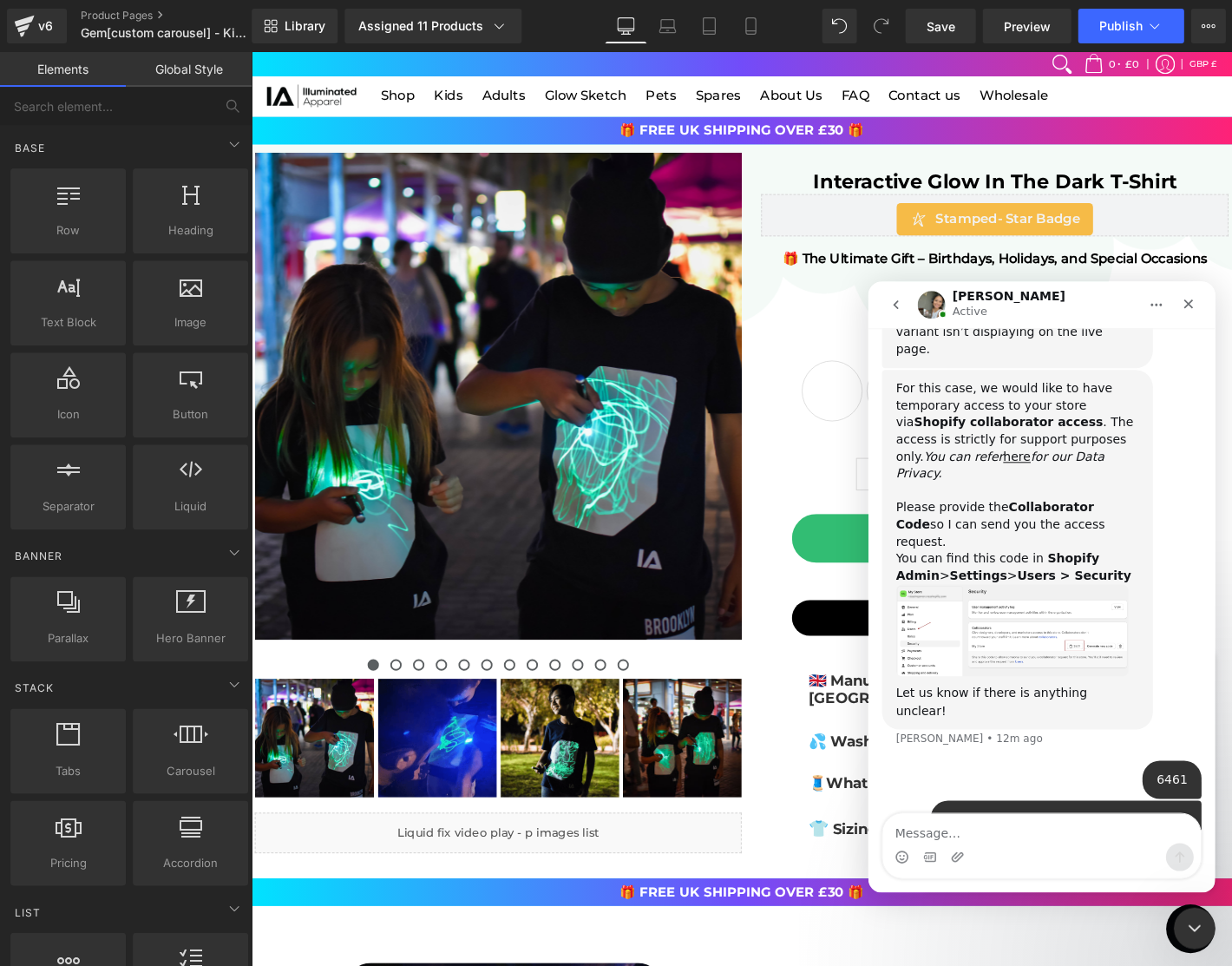
click at [978, 836] on textarea "Message…" at bounding box center [1040, 827] width 317 height 30
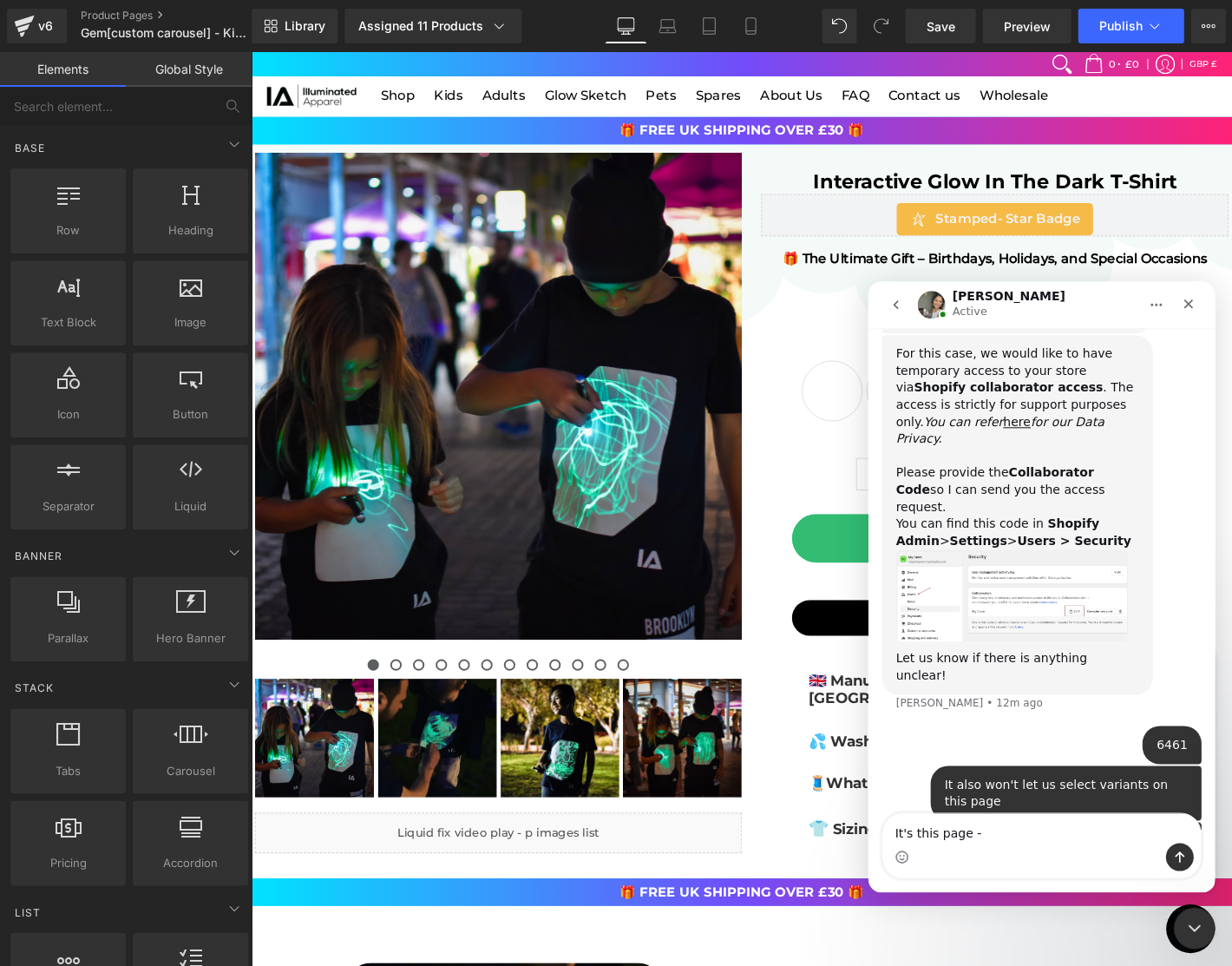
type textarea "It's this page - [URL][DOMAIN_NAME][DOMAIN_NAME]"
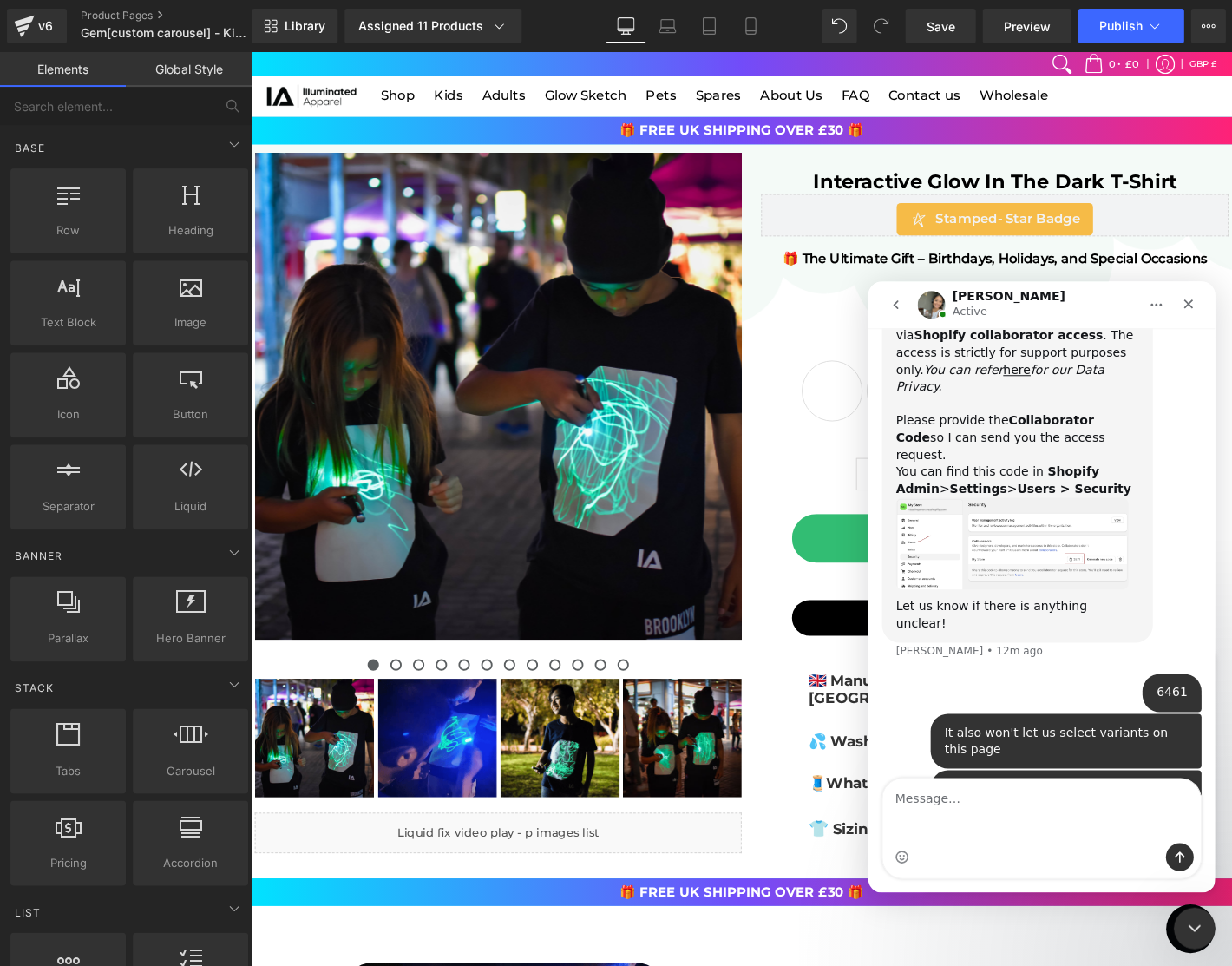
scroll to position [759, 0]
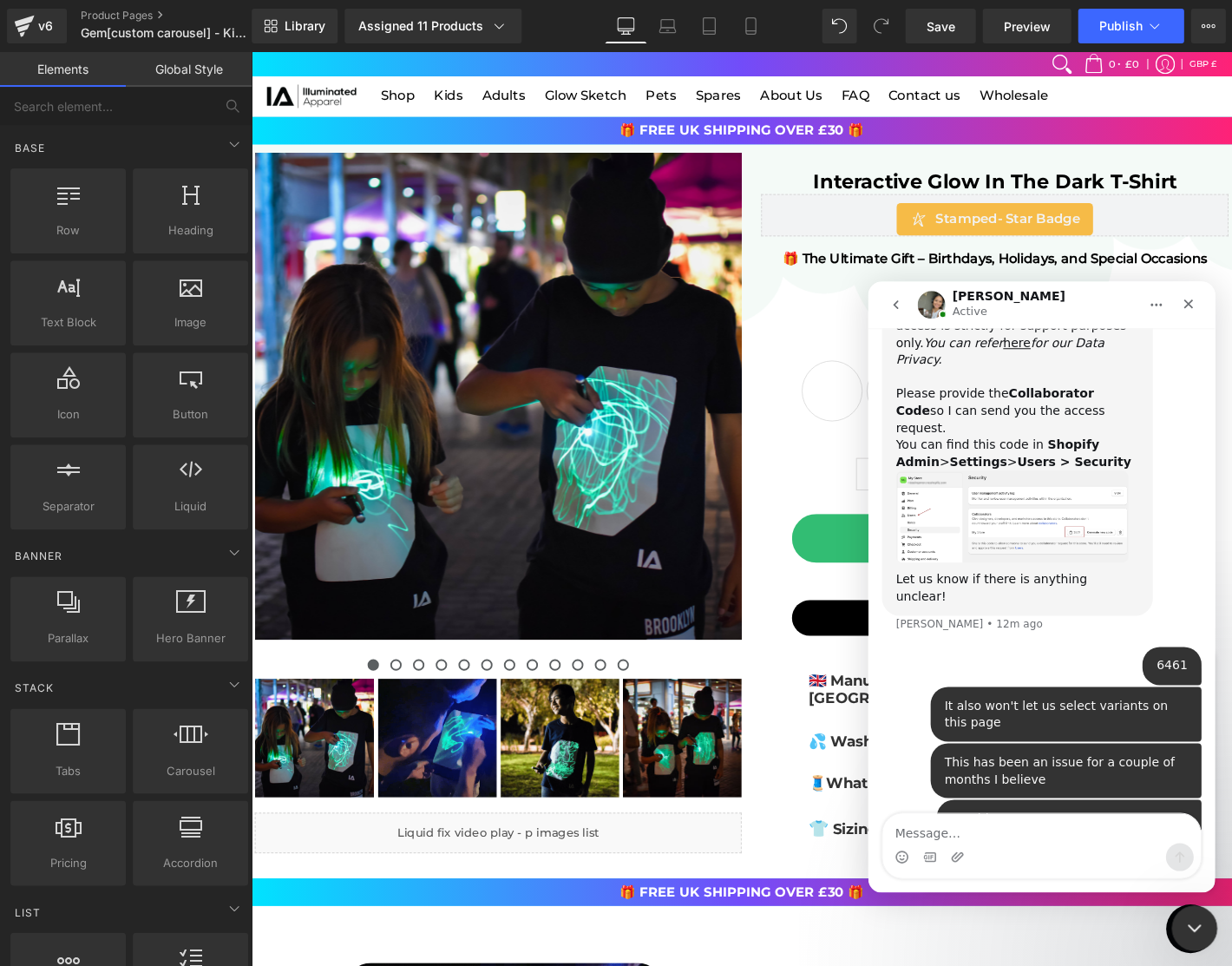
click at [1195, 909] on div "Close Intercom Messenger" at bounding box center [1192, 926] width 41 height 41
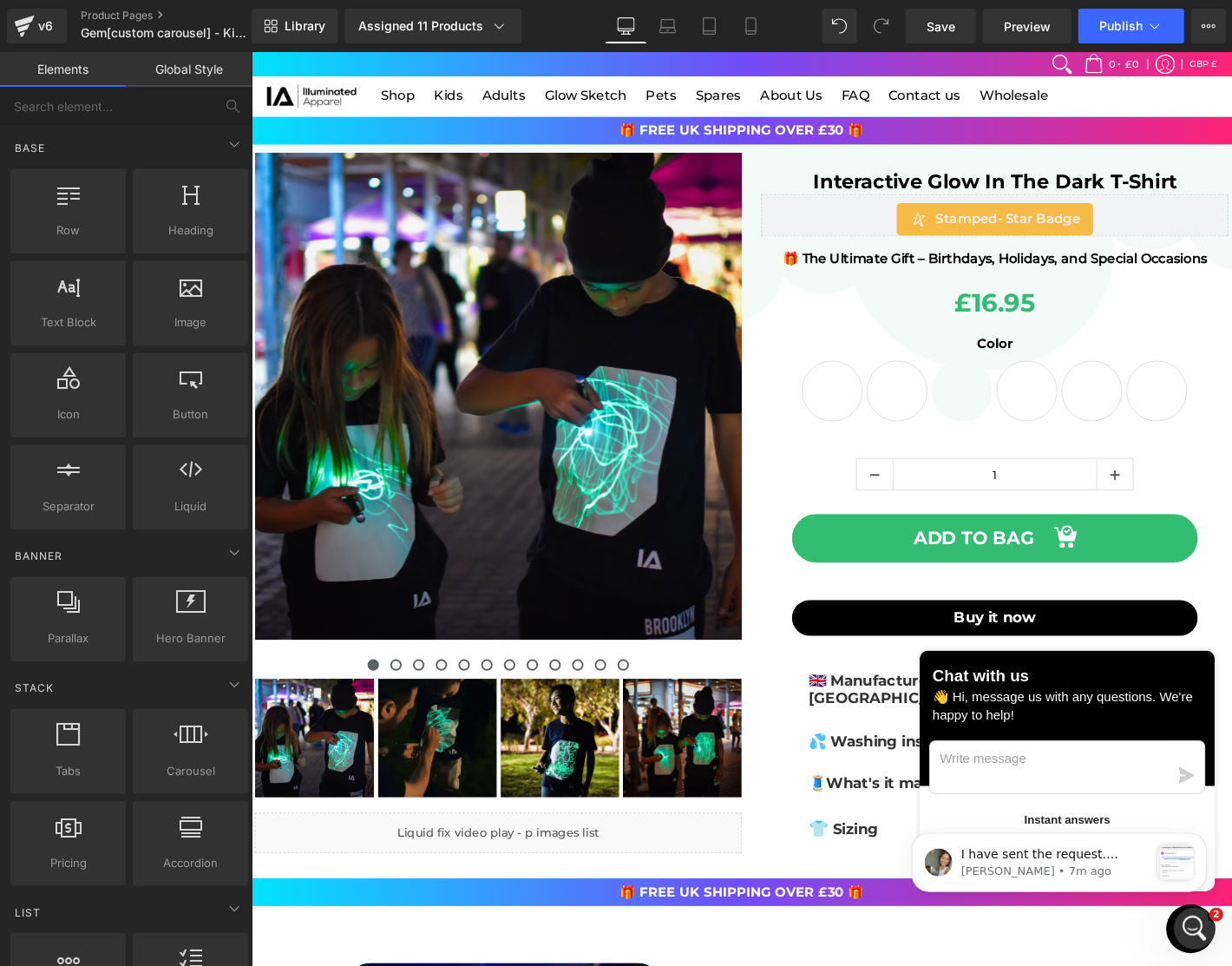
scroll to position [0, 0]
